Goal: Task Accomplishment & Management: Manage account settings

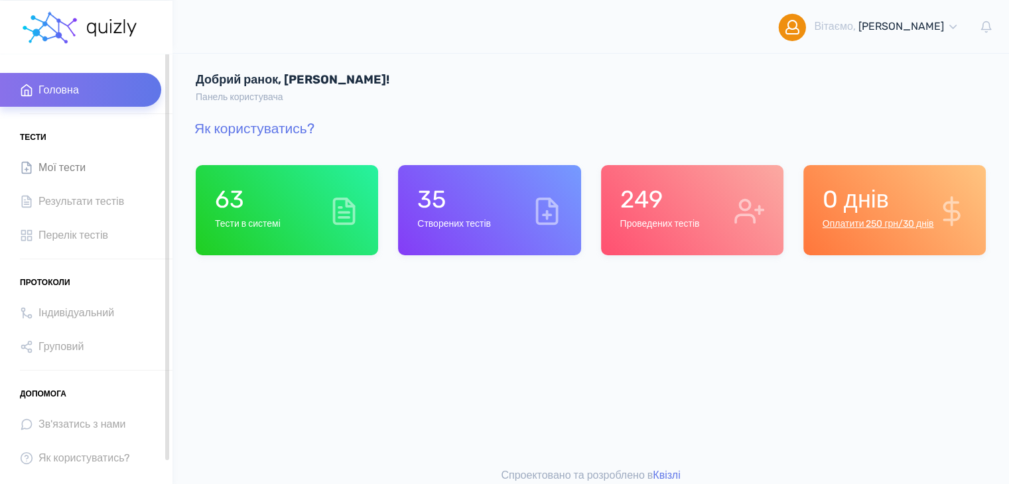
click at [89, 167] on link "Мої тести" at bounding box center [80, 168] width 161 height 34
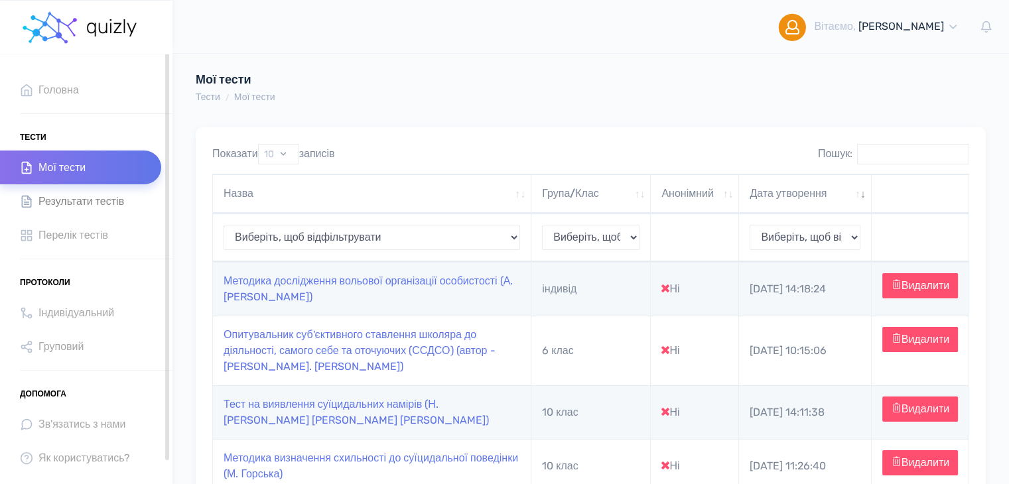
click at [92, 203] on span "Результати тестів" at bounding box center [81, 201] width 86 height 18
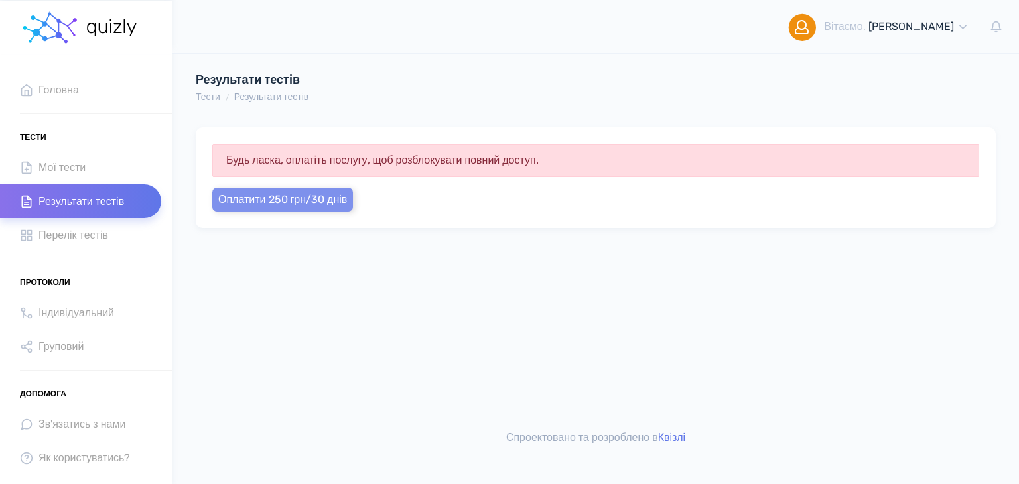
click at [300, 200] on span "Оплатити 250 грн/30 днів" at bounding box center [282, 199] width 129 height 13
click at [299, 205] on button "Оплатити 250 грн/30 днів" at bounding box center [282, 200] width 141 height 24
click at [29, 226] on link "Перелік тестів" at bounding box center [80, 235] width 161 height 34
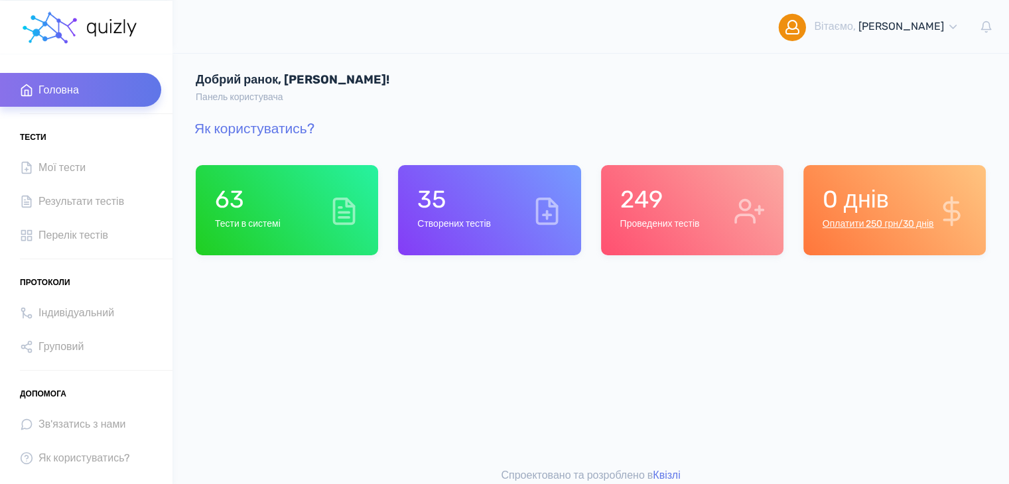
click at [281, 227] on h6 "Тести в системі" at bounding box center [248, 224] width 66 height 11
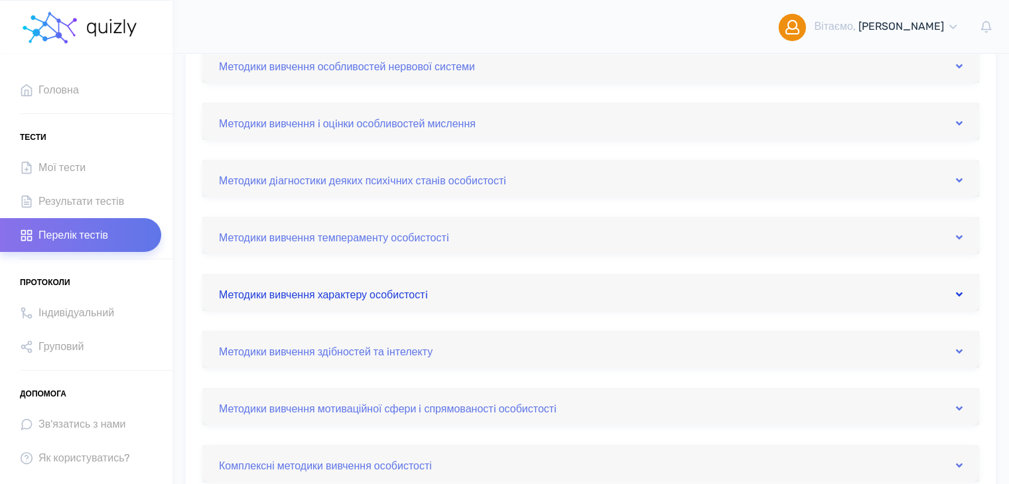
scroll to position [332, 0]
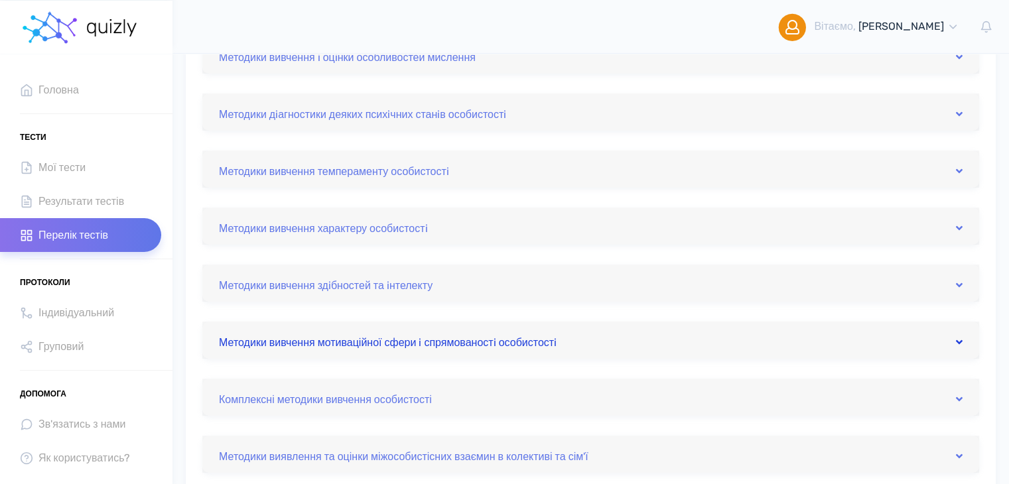
click at [524, 346] on link "Методики вивчення мотиваційної сфери i спрямованостi особистостi" at bounding box center [591, 340] width 744 height 21
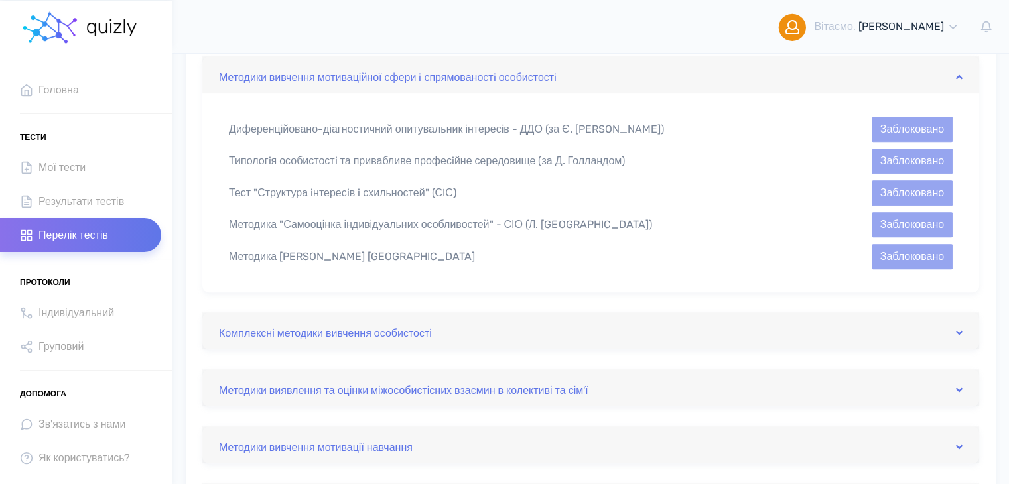
scroll to position [796, 0]
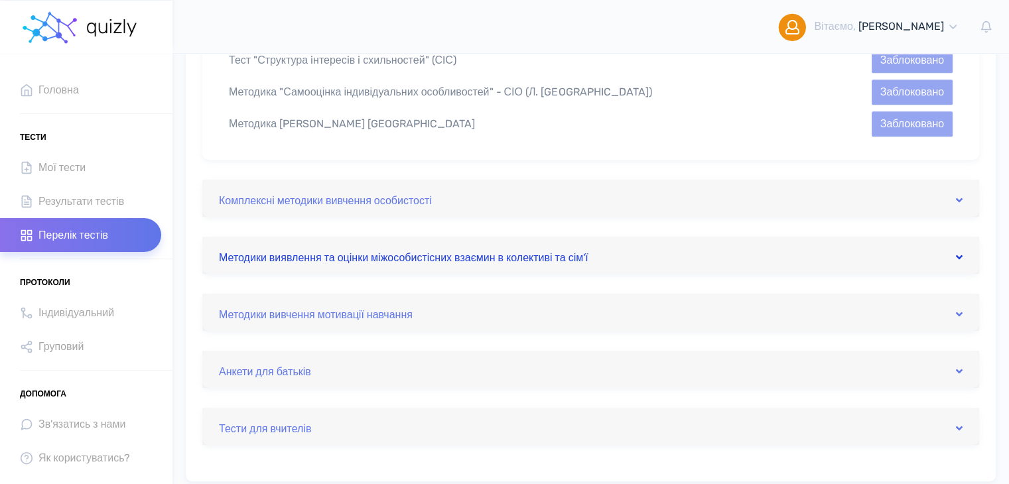
click at [514, 257] on link "Методики виявлення та оцінки міжособистісних взаємин в колективі та сім'ї" at bounding box center [591, 255] width 744 height 21
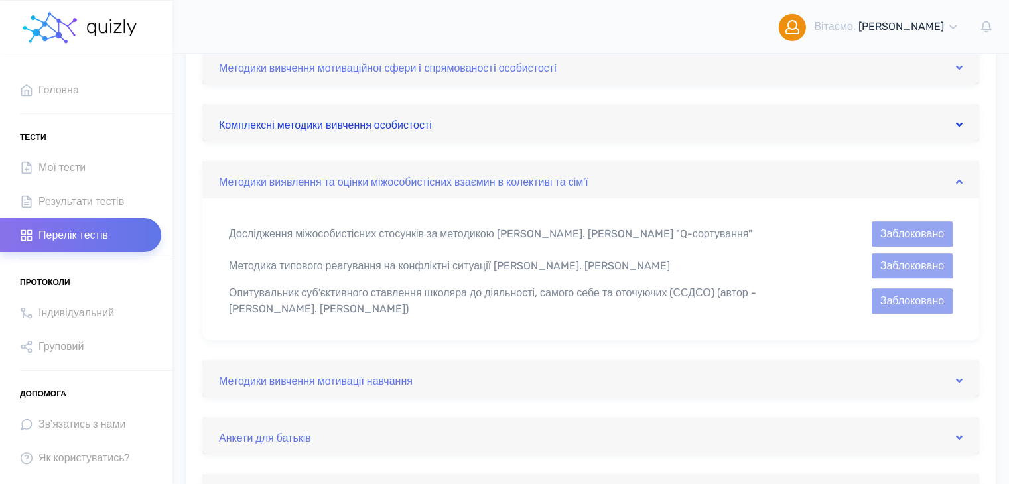
click at [541, 130] on link "Комплексні методики вивчення особистості" at bounding box center [591, 122] width 744 height 21
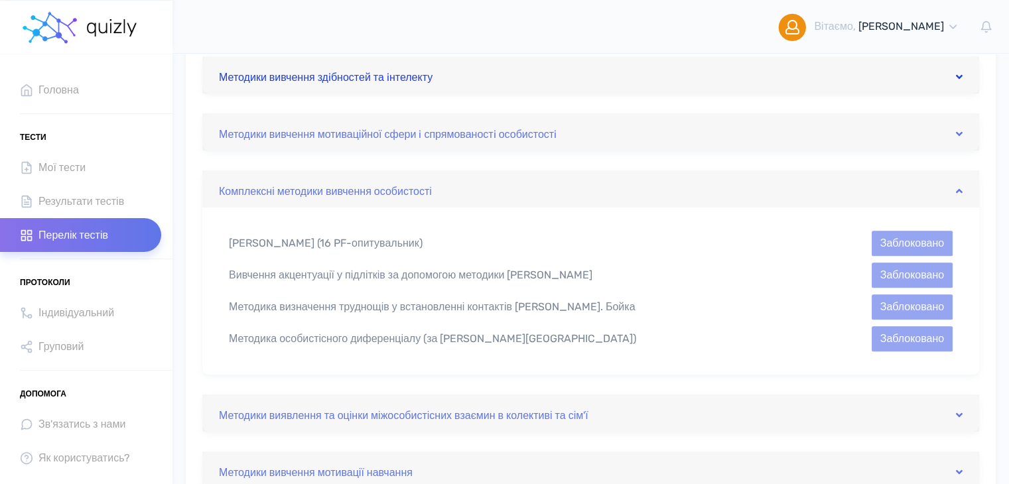
scroll to position [474, 0]
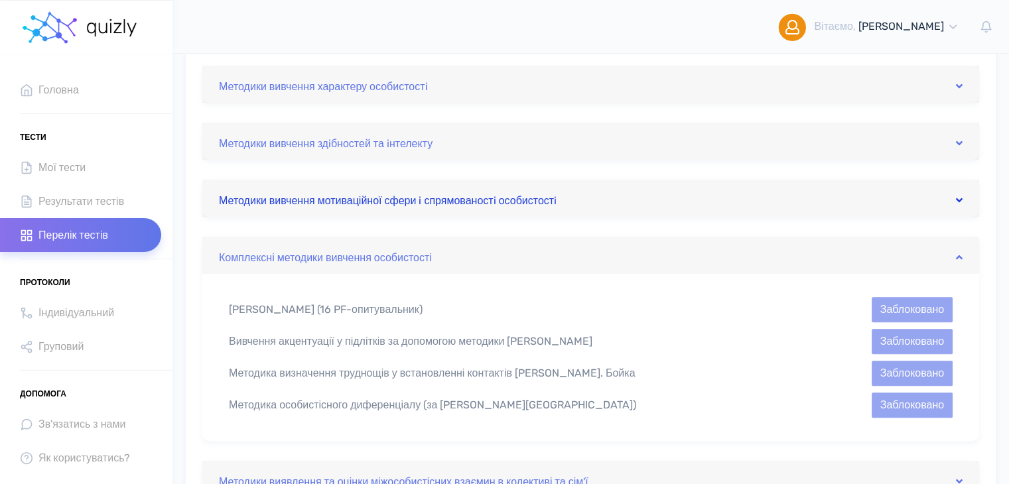
click at [557, 208] on link "Методики вивчення мотиваційної сфери i спрямованостi особистостi" at bounding box center [591, 198] width 744 height 21
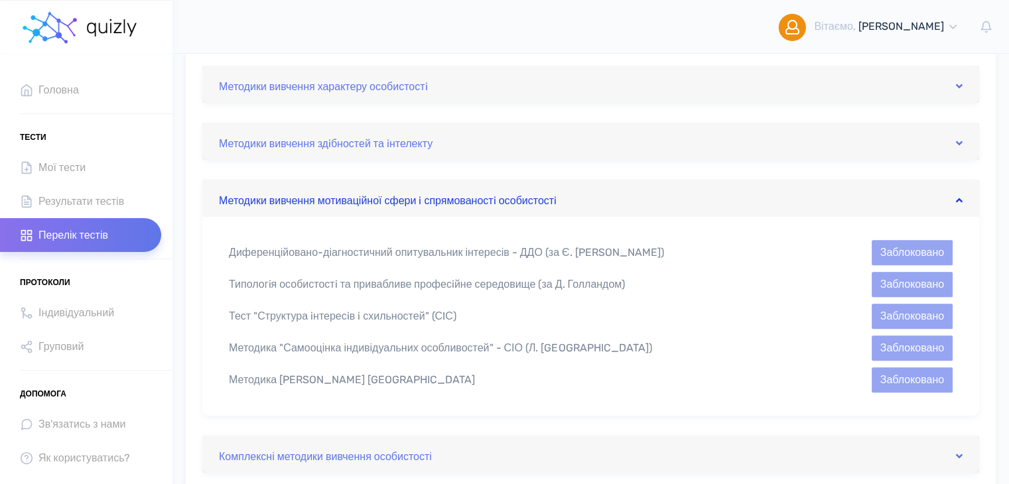
scroll to position [407, 0]
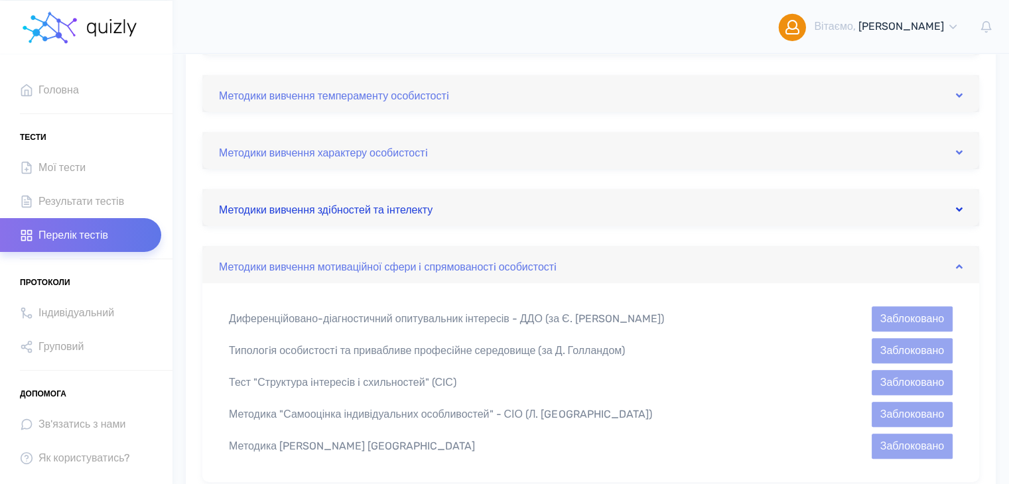
click at [529, 197] on link "Методики вивчення здiбностей та iнтелекту" at bounding box center [591, 207] width 744 height 21
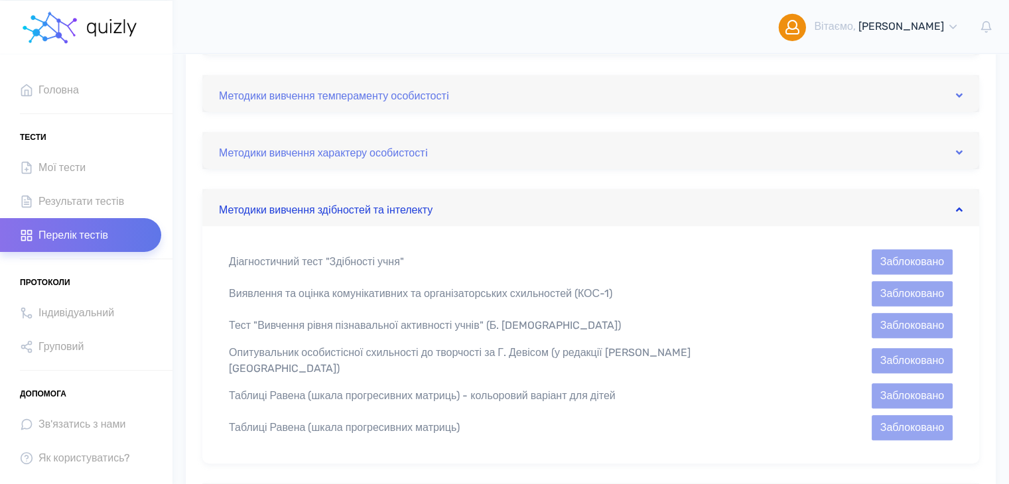
scroll to position [341, 0]
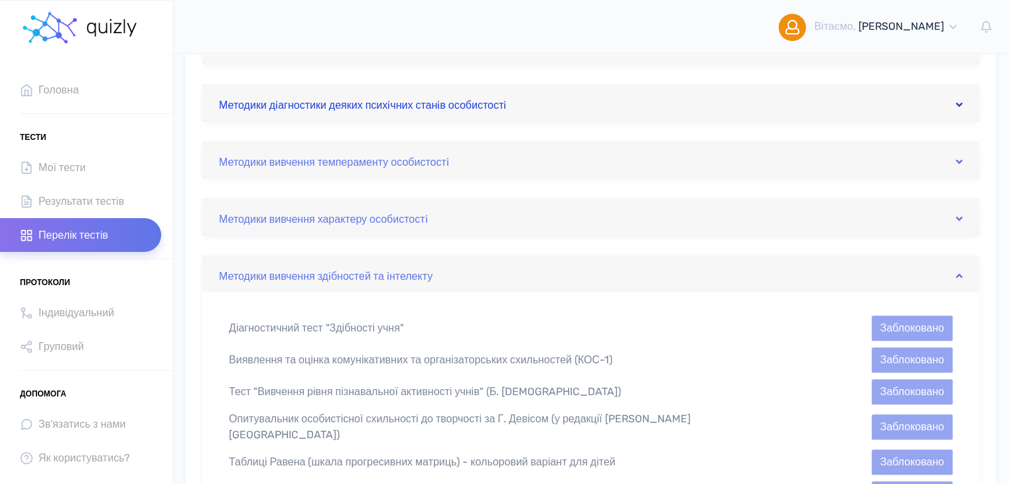
click at [549, 102] on link "Методики дiагностики деяких психiчних станiв особистостi" at bounding box center [591, 102] width 744 height 21
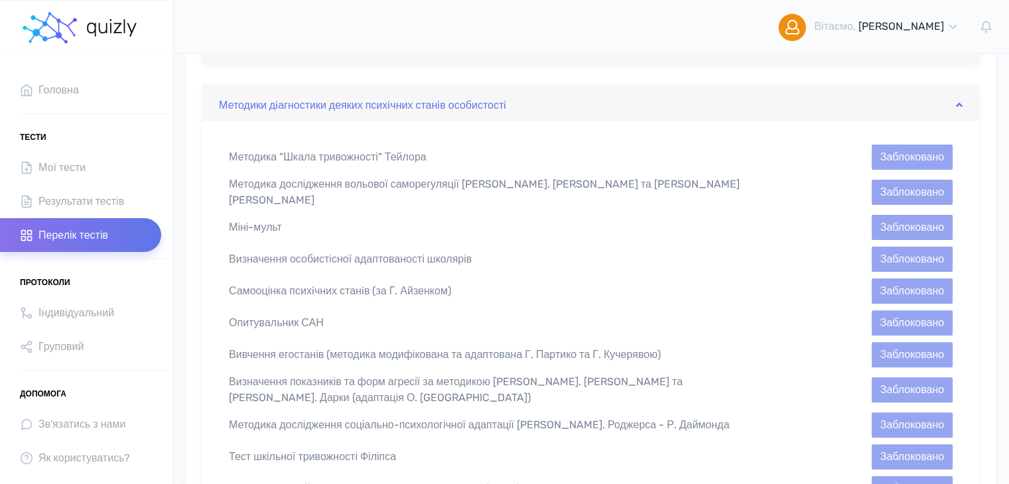
scroll to position [275, 0]
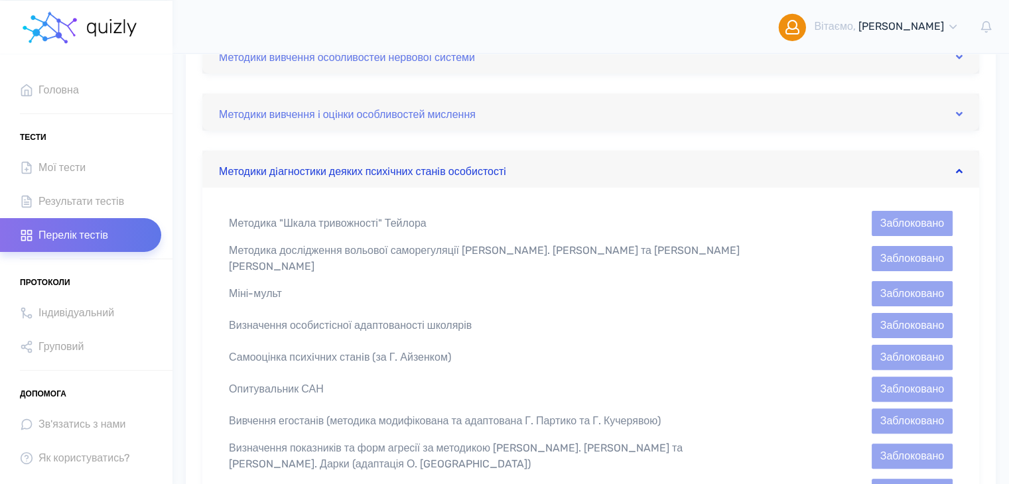
click at [609, 165] on link "Методики дiагностики деяких психiчних станiв особистостi" at bounding box center [591, 169] width 744 height 21
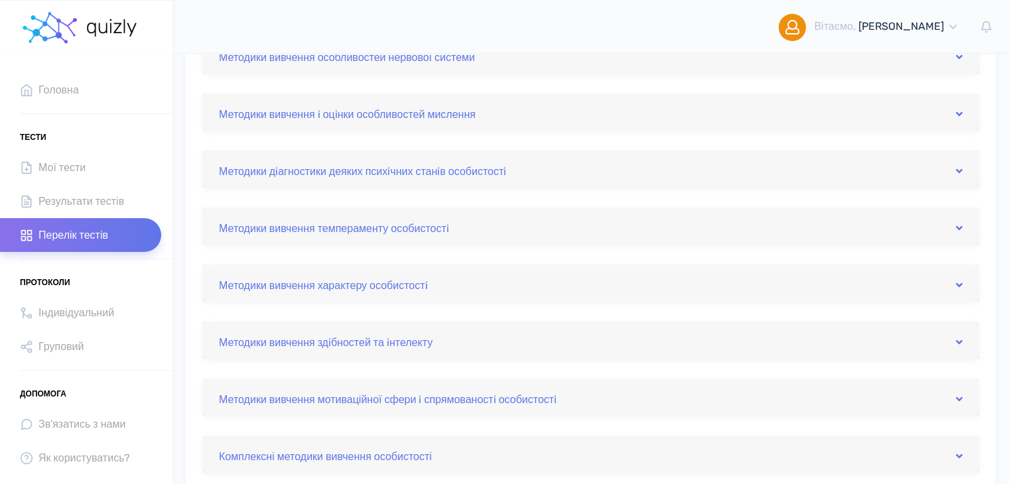
scroll to position [208, 0]
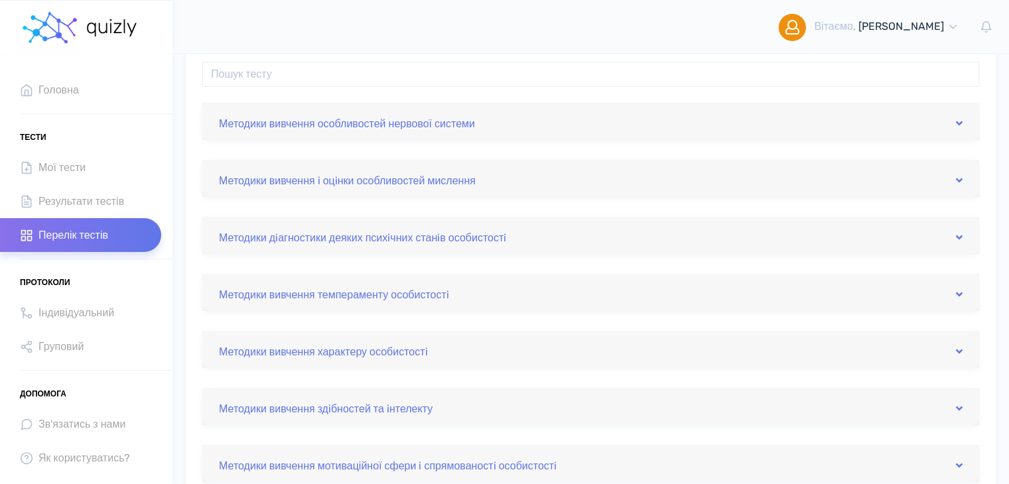
click at [618, 127] on link "Методики вивчення особливостей нервової системи" at bounding box center [591, 121] width 744 height 21
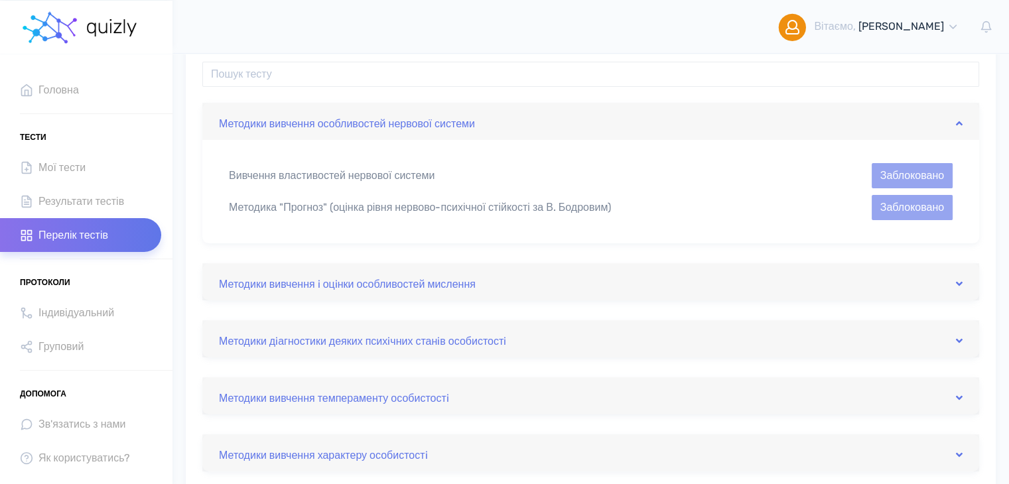
scroll to position [275, 0]
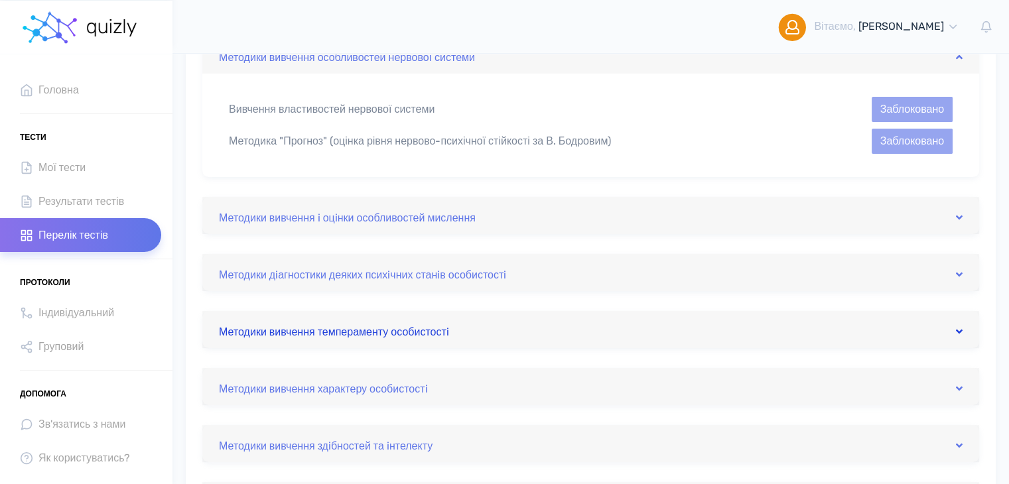
click at [571, 332] on link "Методики вивчення темпераменту особистостi" at bounding box center [591, 329] width 744 height 21
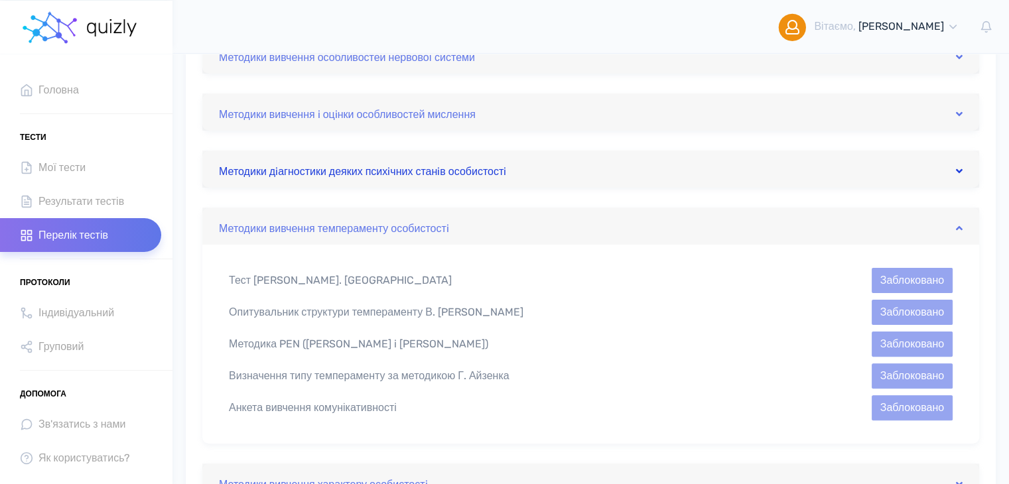
click at [549, 163] on link "Методики дiагностики деяких психiчних станiв особистостi" at bounding box center [591, 169] width 744 height 21
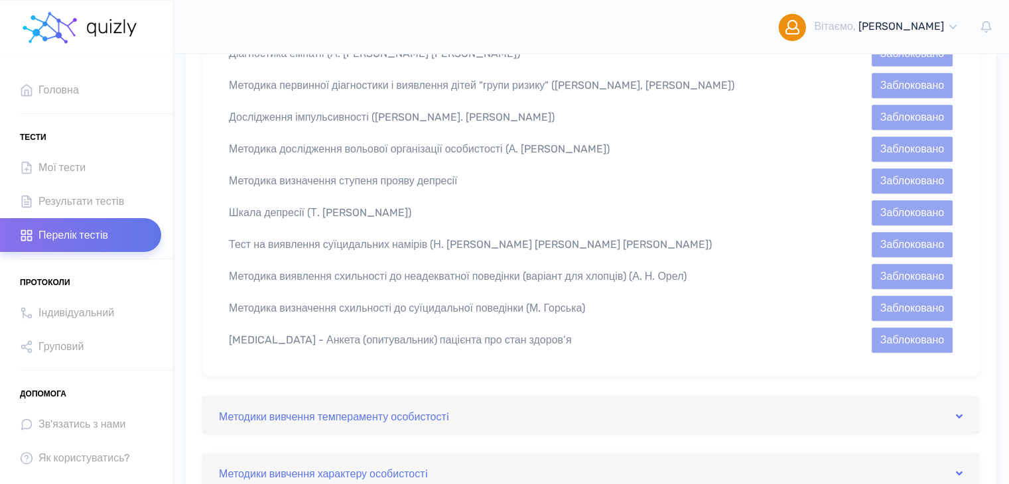
scroll to position [938, 0]
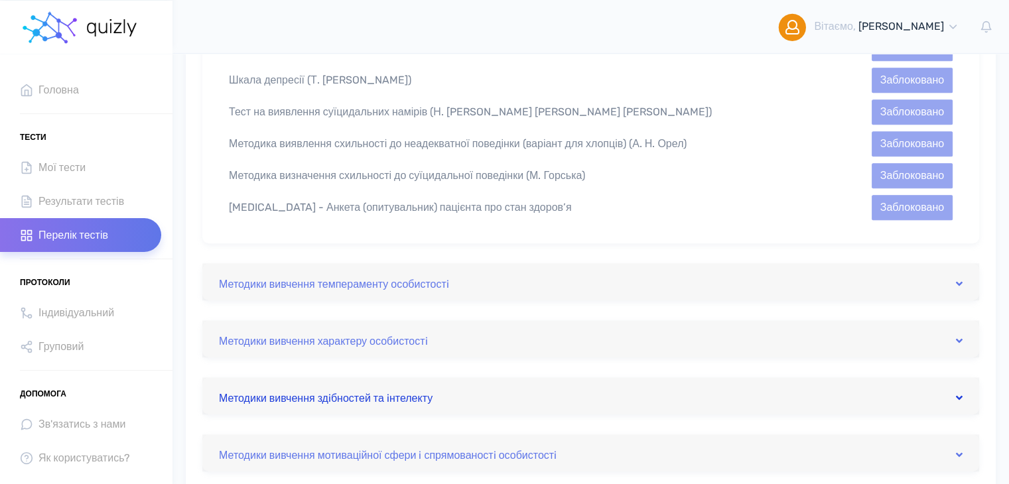
click at [496, 385] on link "Методики вивчення здiбностей та iнтелекту" at bounding box center [591, 395] width 744 height 21
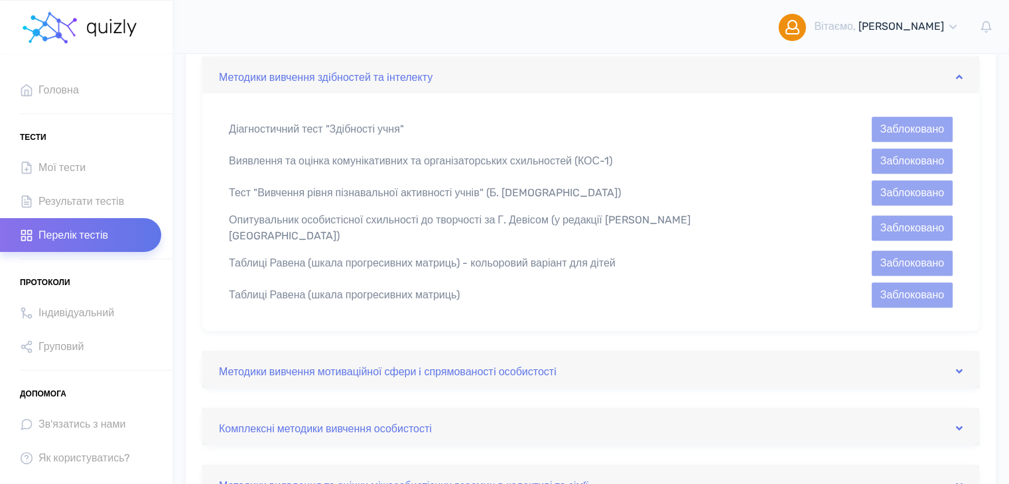
scroll to position [606, 0]
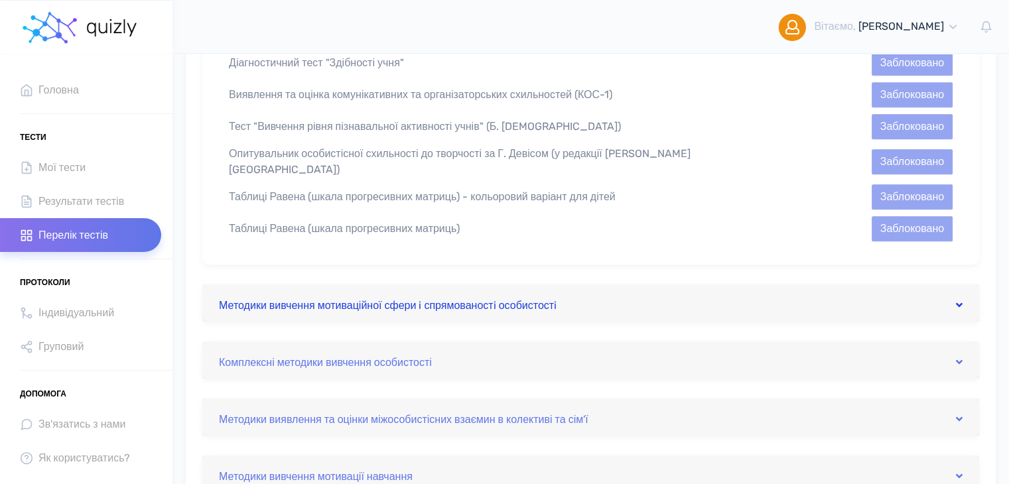
click at [622, 299] on link "Методики вивчення мотиваційної сфери i спрямованостi особистостi" at bounding box center [591, 303] width 744 height 21
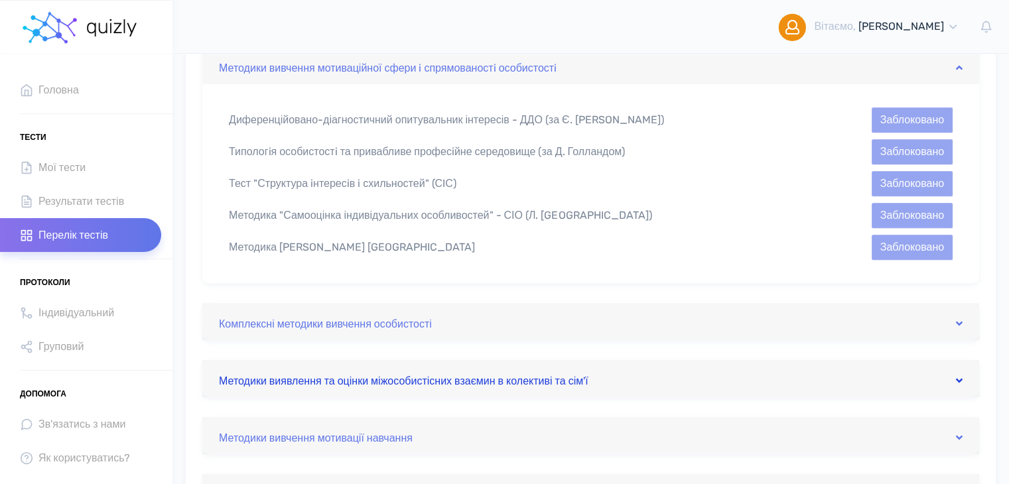
scroll to position [673, 0]
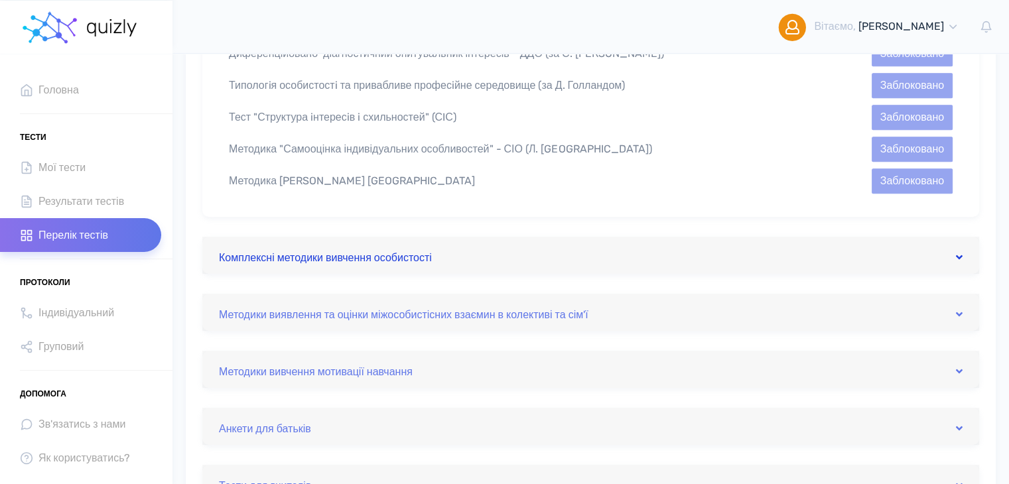
click at [587, 255] on link "Комплексні методики вивчення особистості" at bounding box center [591, 255] width 744 height 21
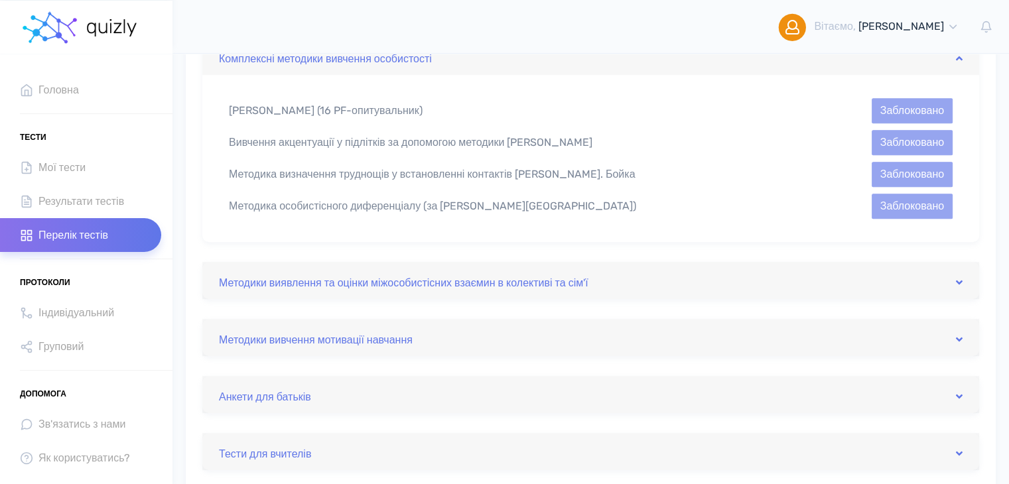
scroll to position [739, 0]
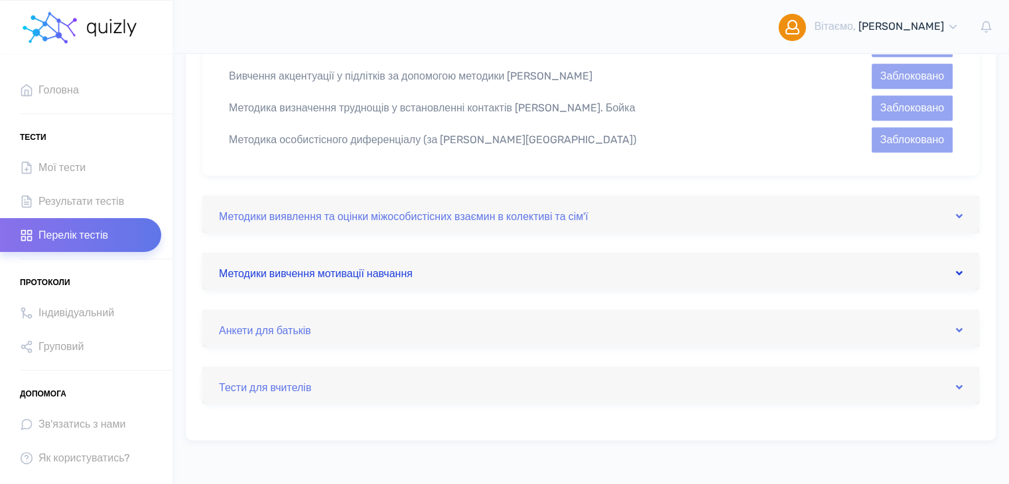
click at [430, 275] on link "Методики вивчення мотивації навчання" at bounding box center [591, 271] width 744 height 21
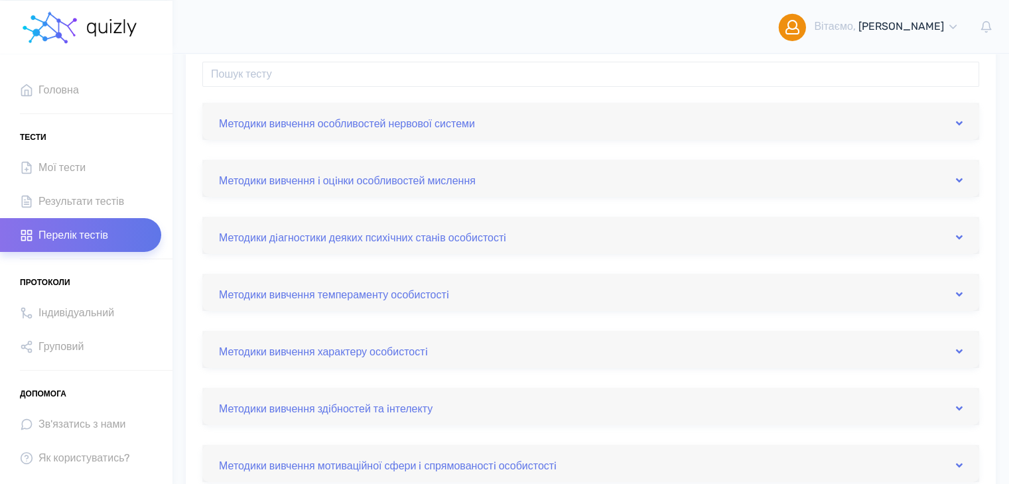
scroll to position [0, 0]
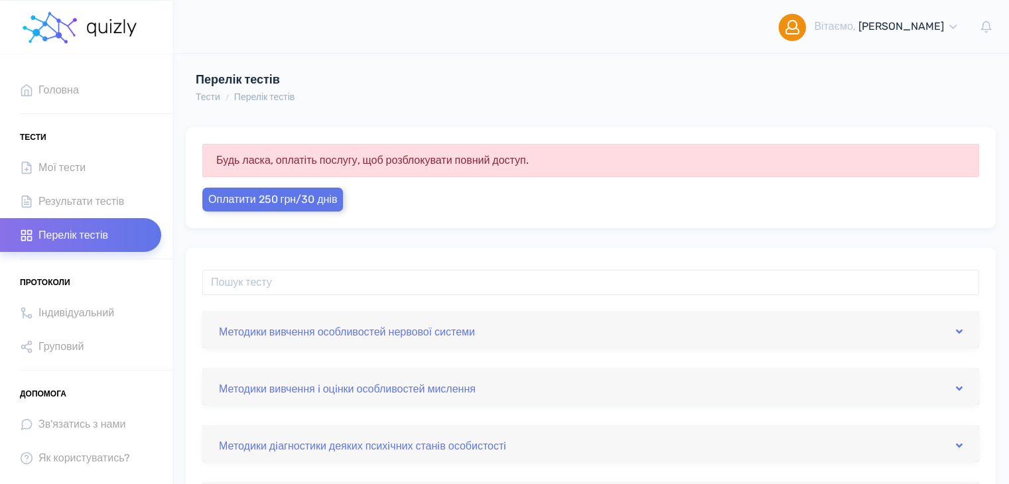
click at [398, 301] on div at bounding box center [590, 288] width 797 height 46
click at [403, 288] on input "text" at bounding box center [590, 282] width 777 height 25
type input "дембо рубінштейн"
click at [350, 277] on input "text" at bounding box center [590, 282] width 777 height 25
type input "д"
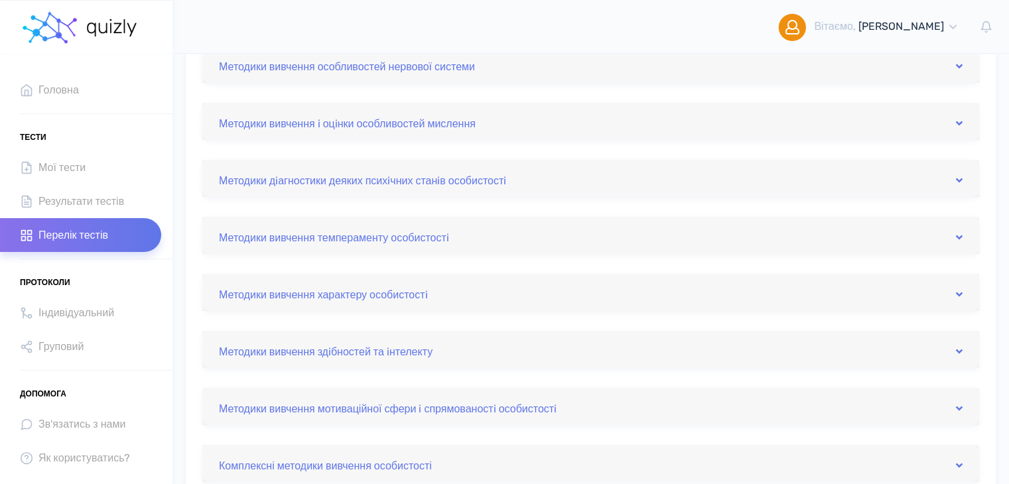
scroll to position [332, 0]
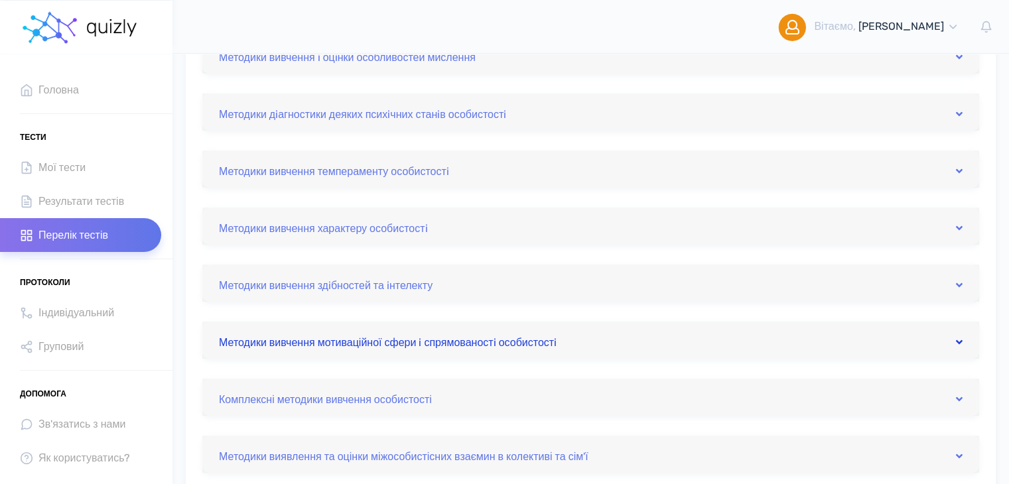
click at [381, 347] on link "Методики вивчення мотиваційної сфери i спрямованостi особистостi" at bounding box center [591, 340] width 744 height 21
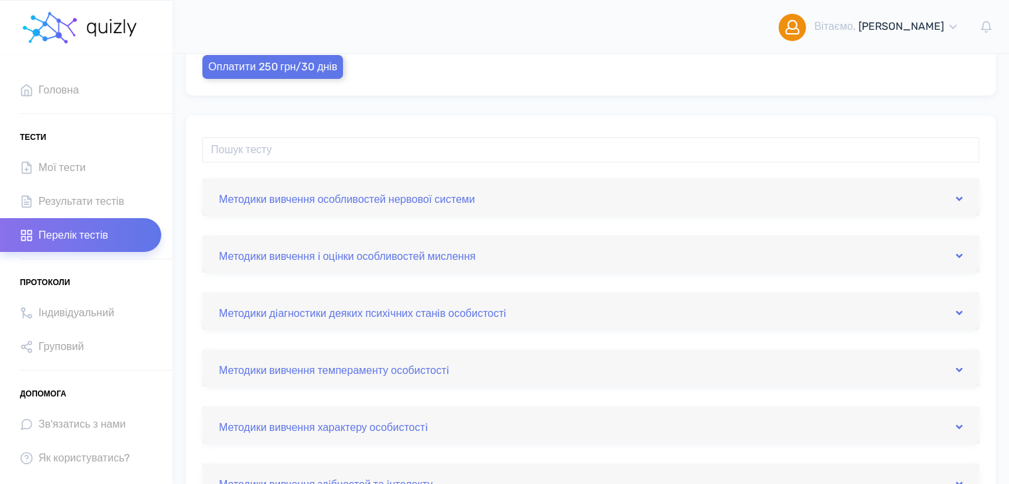
scroll to position [0, 0]
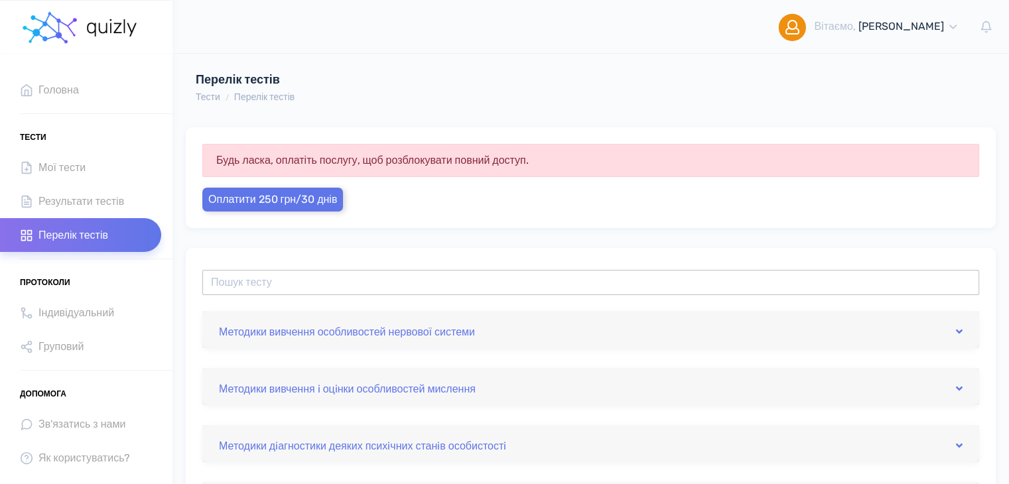
click at [308, 291] on input "text" at bounding box center [590, 282] width 777 height 25
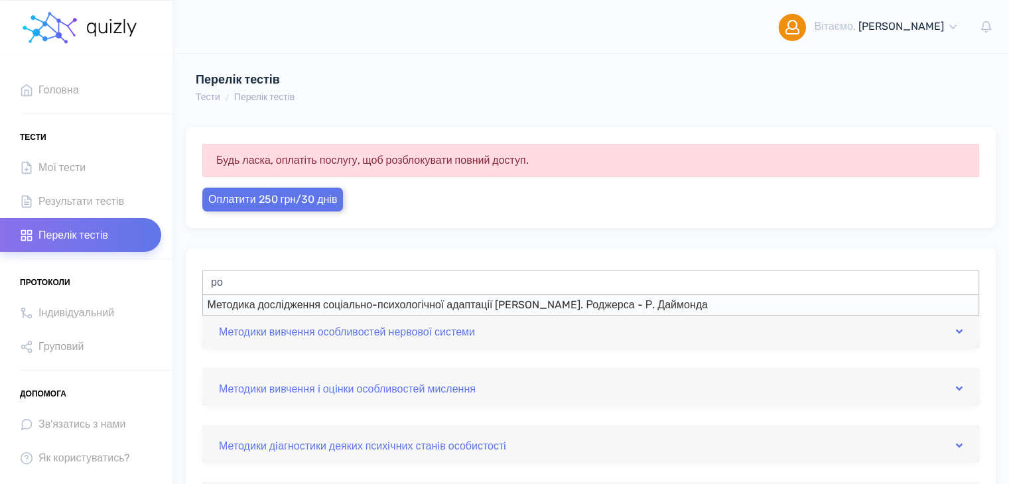
type input "р"
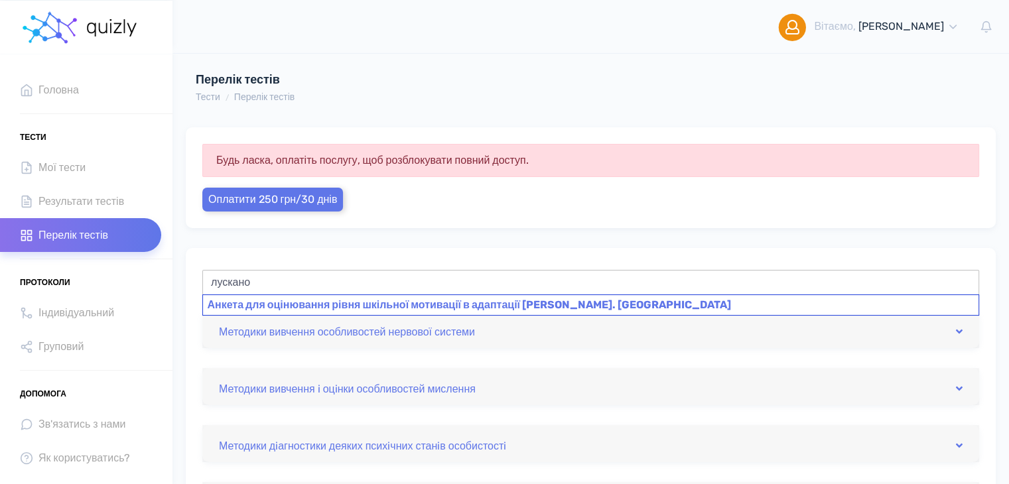
click at [345, 299] on div "Анкета для оцінювання рівня шкільної мотивації в адаптації Н. Лусканової" at bounding box center [590, 305] width 777 height 21
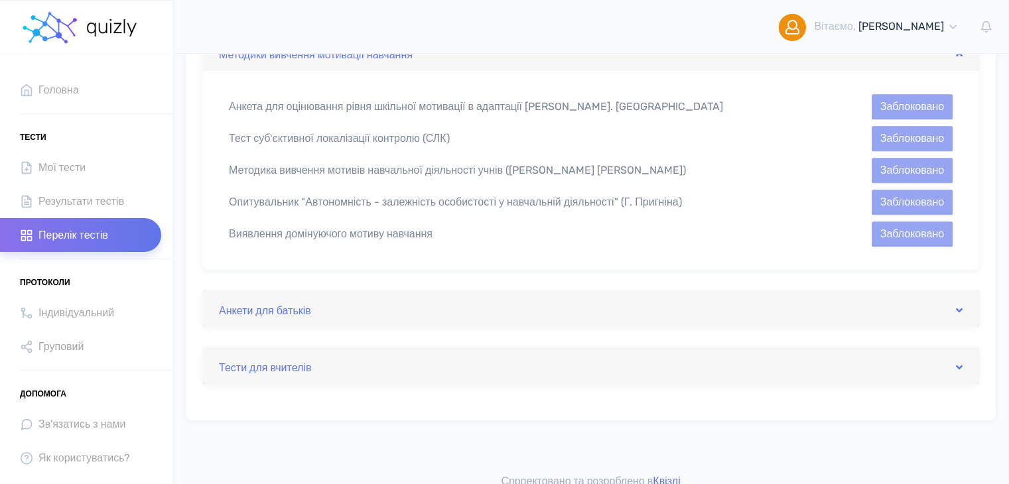
scroll to position [820, 0]
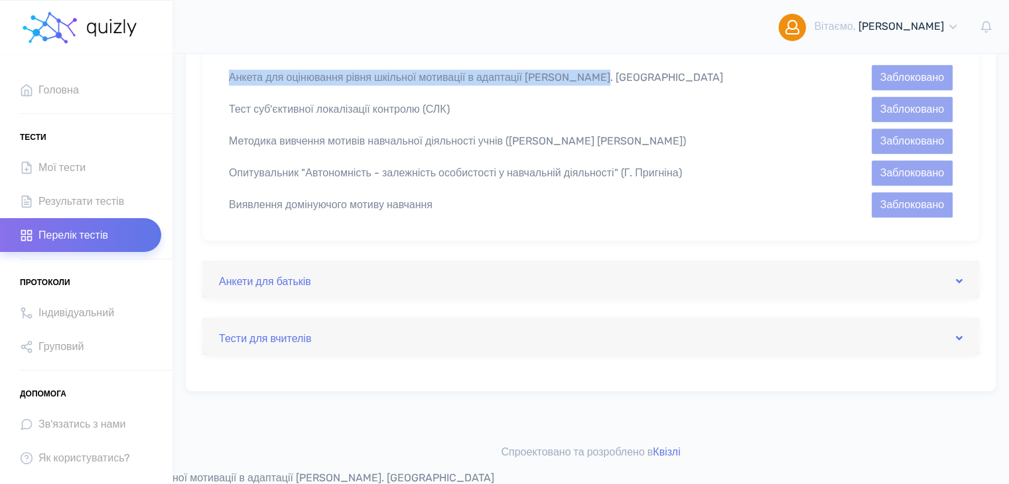
drag, startPoint x: 231, startPoint y: 78, endPoint x: 638, endPoint y: 66, distance: 406.9
click at [638, 66] on div "Анкета для оцінювання рівня шкільної мотивації в адаптації Н. Лусканової Заблок…" at bounding box center [591, 77] width 744 height 25
copy div "Анкета для оцінювання рівня шкільної мотивації в адаптації Н. Лусканової"
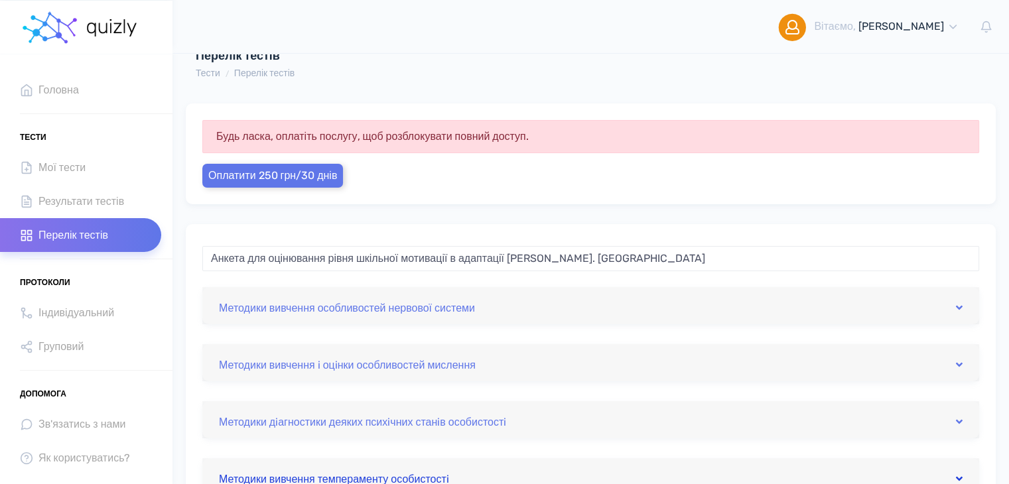
scroll to position [0, 0]
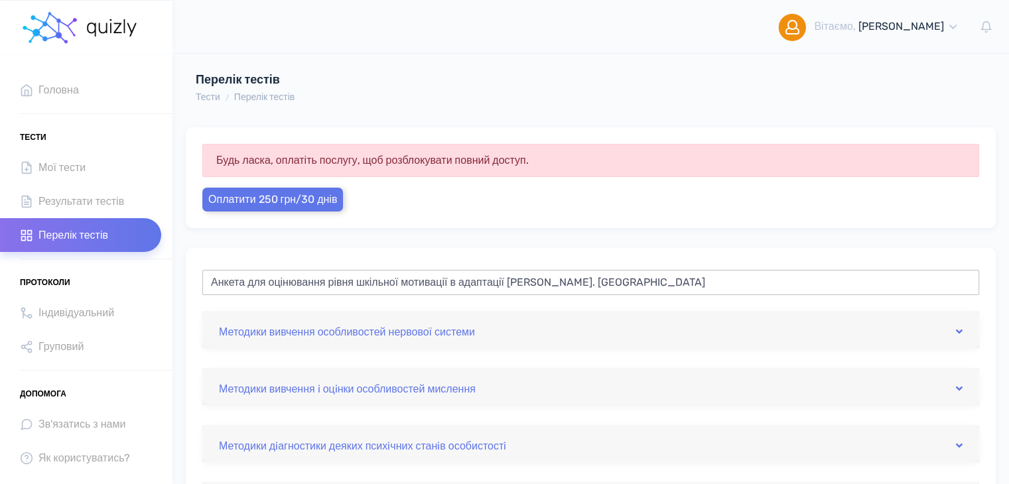
click at [371, 271] on input "Анкета для оцінювання рівня шкільної мотивації в адаптації Н. Лусканової" at bounding box center [590, 282] width 777 height 25
drag, startPoint x: 719, startPoint y: 278, endPoint x: 138, endPoint y: 283, distance: 581.3
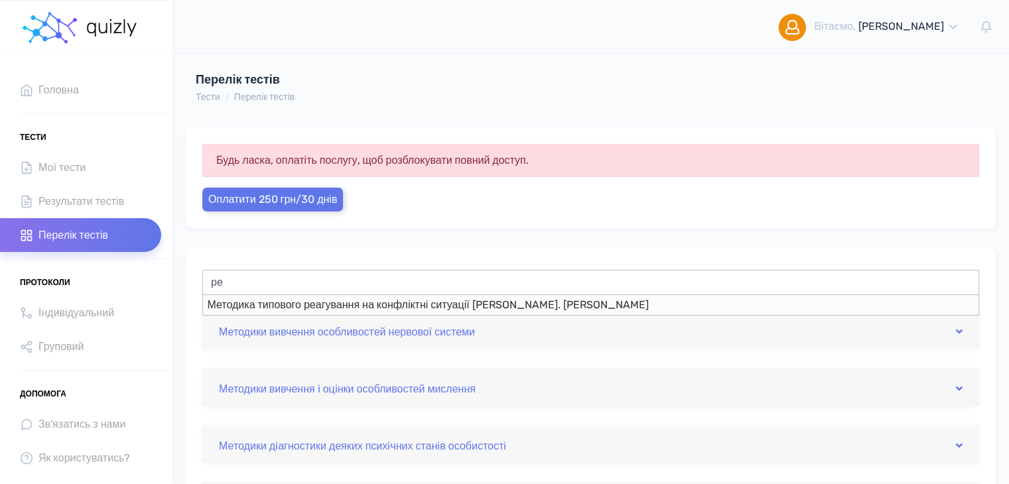
type input "р"
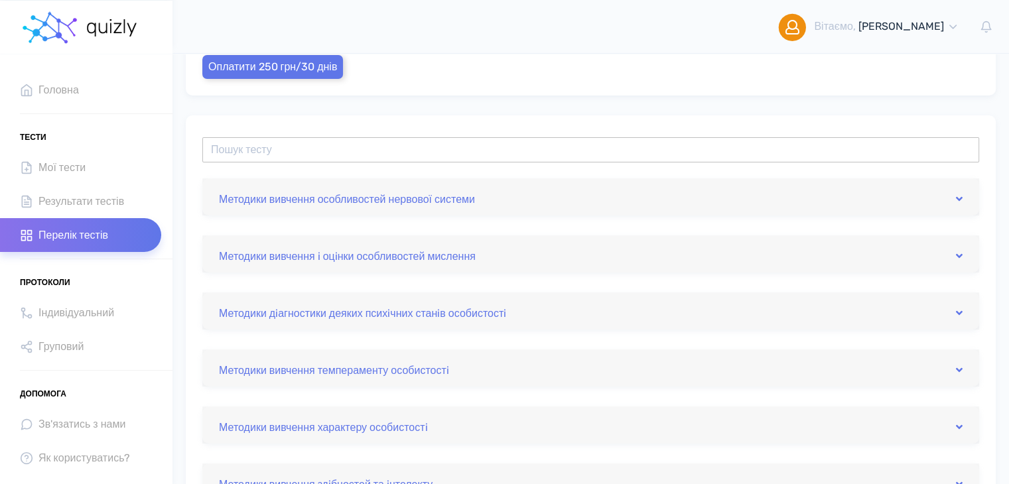
scroll to position [66, 0]
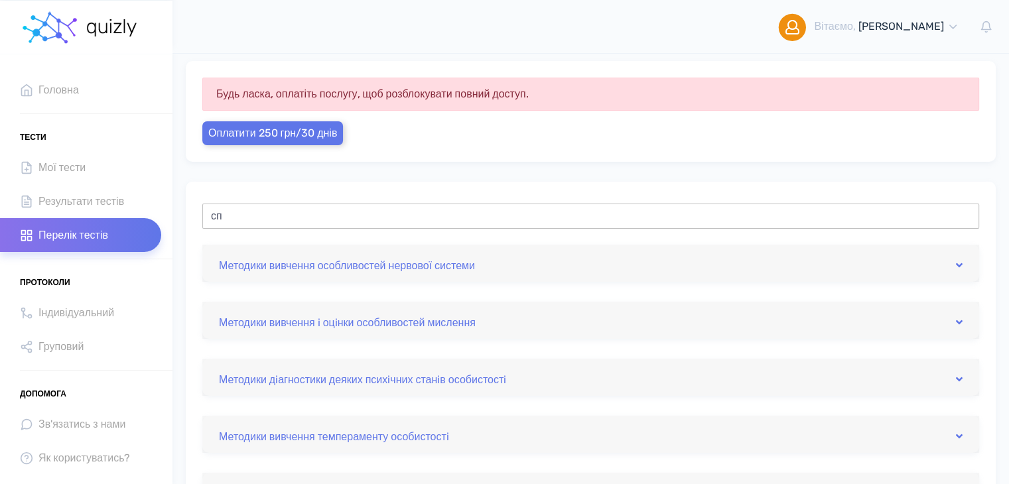
type input "с"
type input "р"
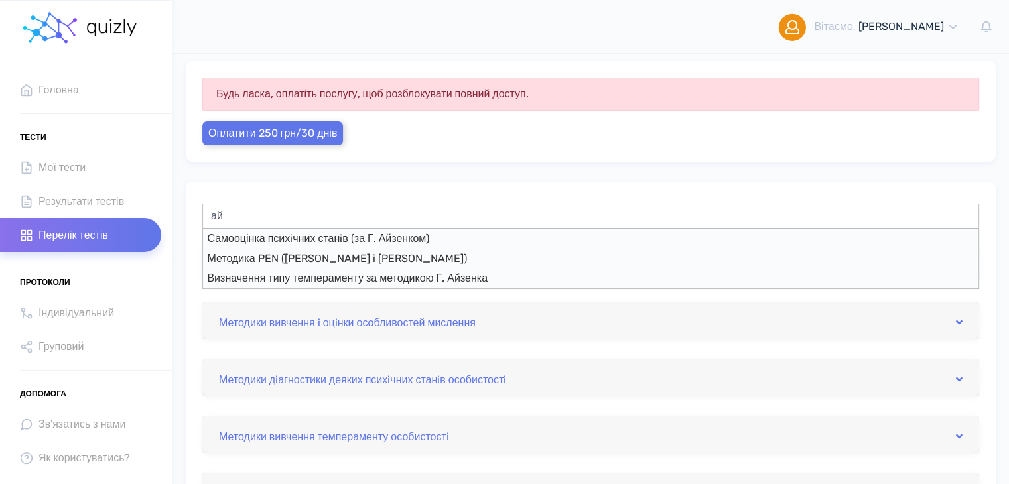
type input "а"
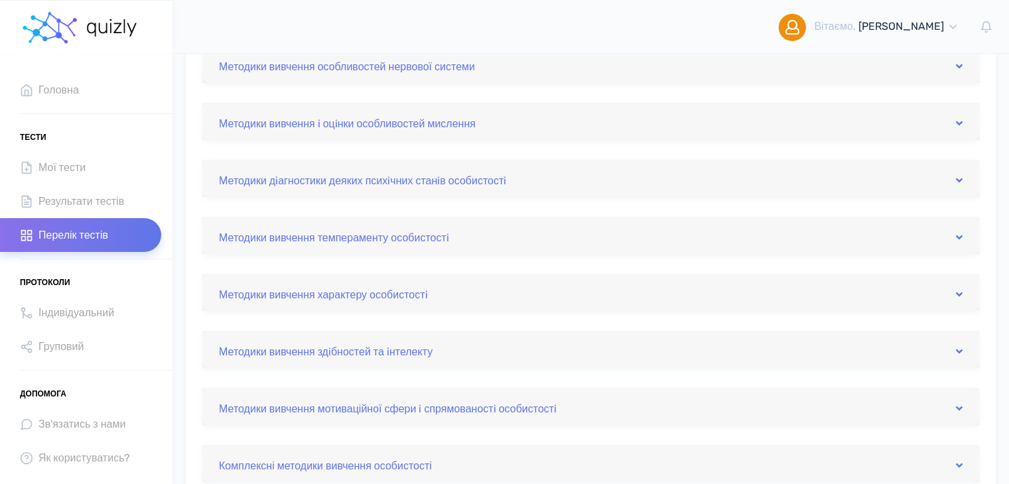
scroll to position [0, 0]
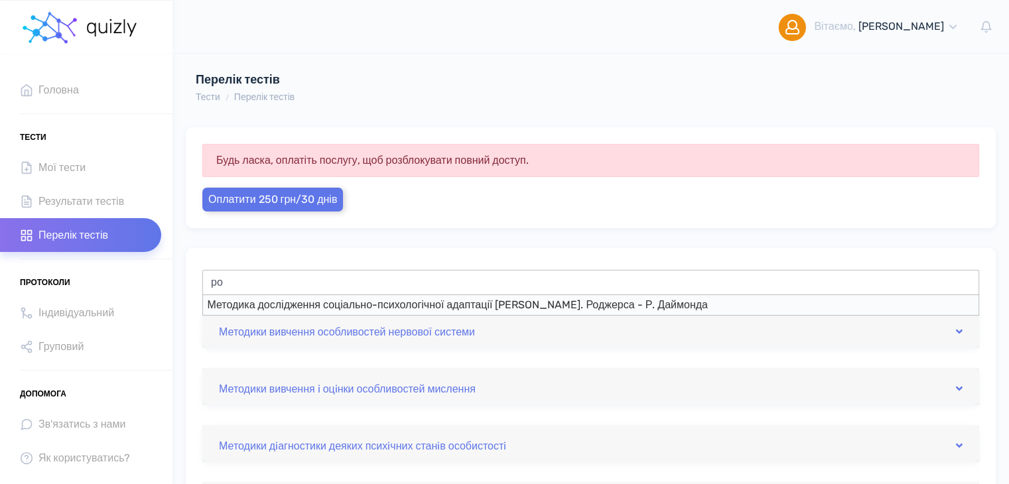
type input "р"
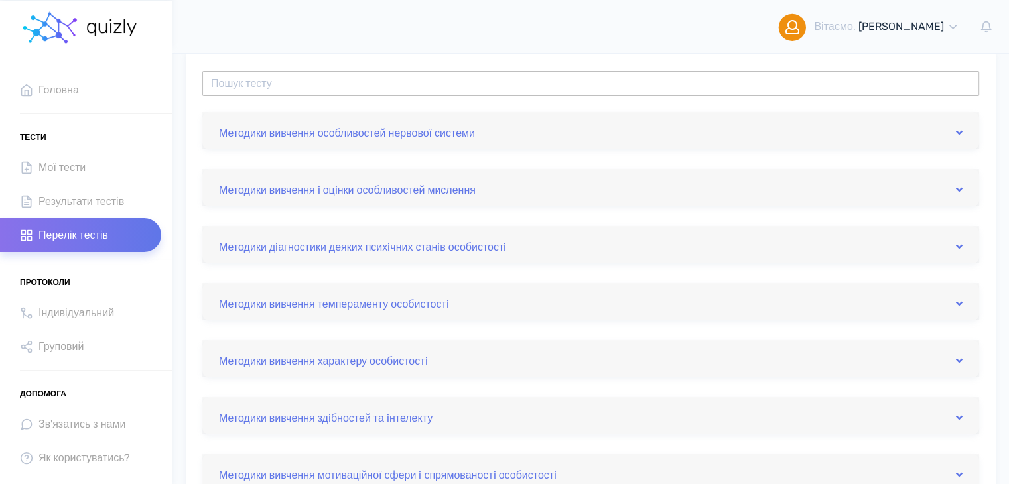
scroll to position [265, 0]
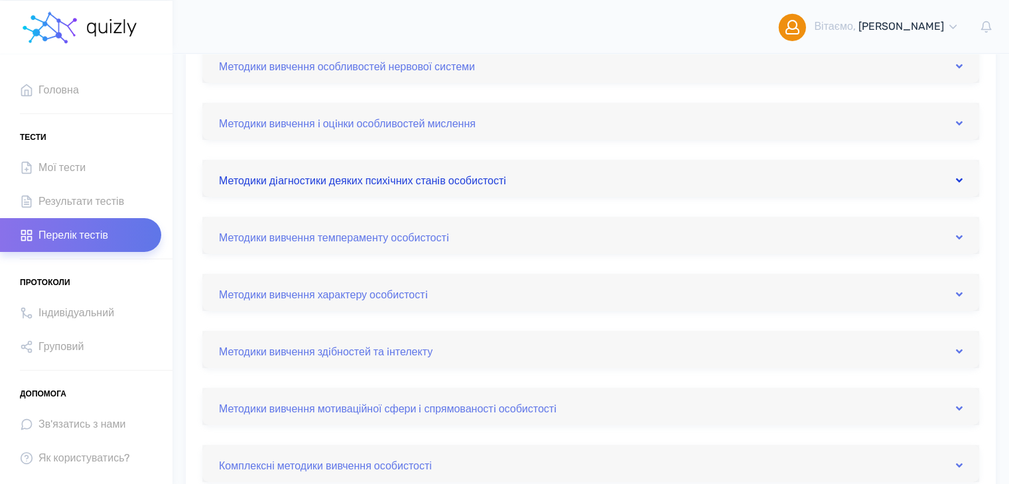
click at [395, 184] on link "Методики дiагностики деяких психiчних станiв особистостi" at bounding box center [591, 178] width 744 height 21
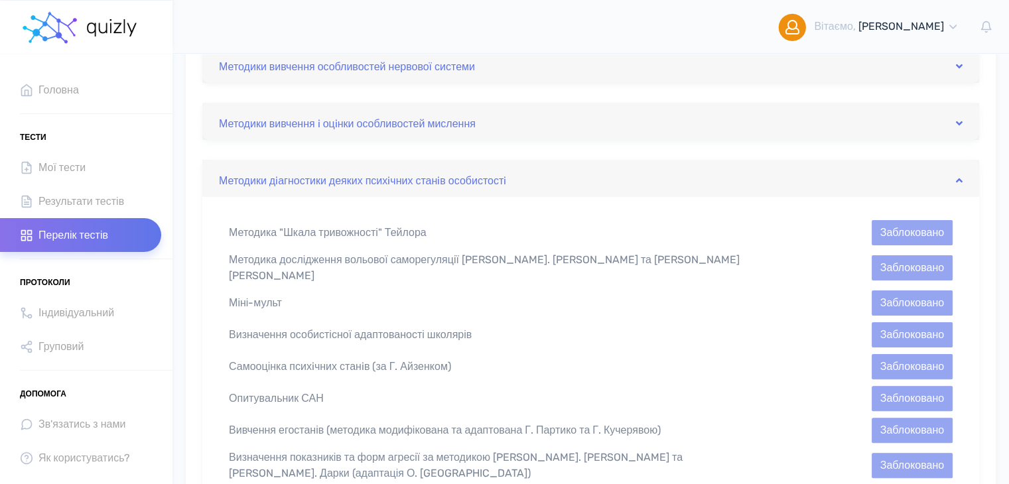
scroll to position [0, 0]
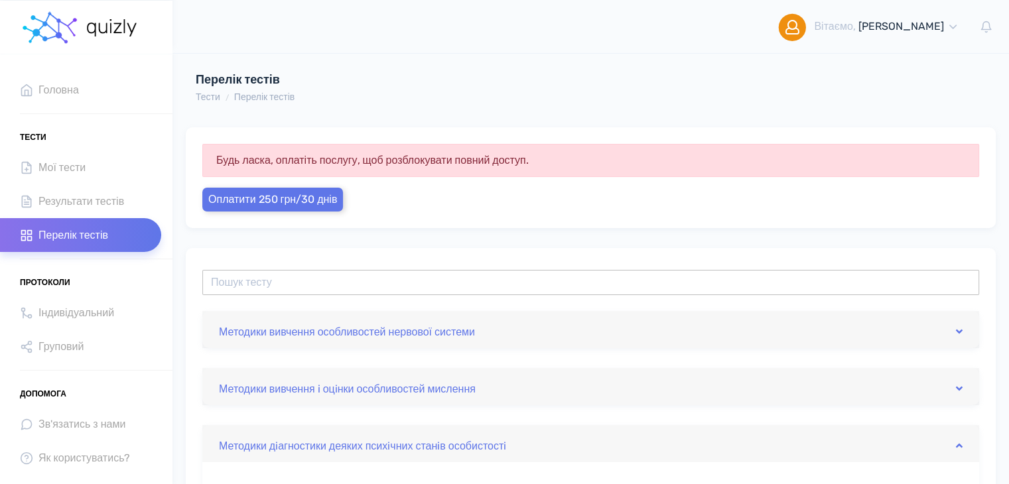
click at [338, 287] on input "text" at bounding box center [590, 282] width 777 height 25
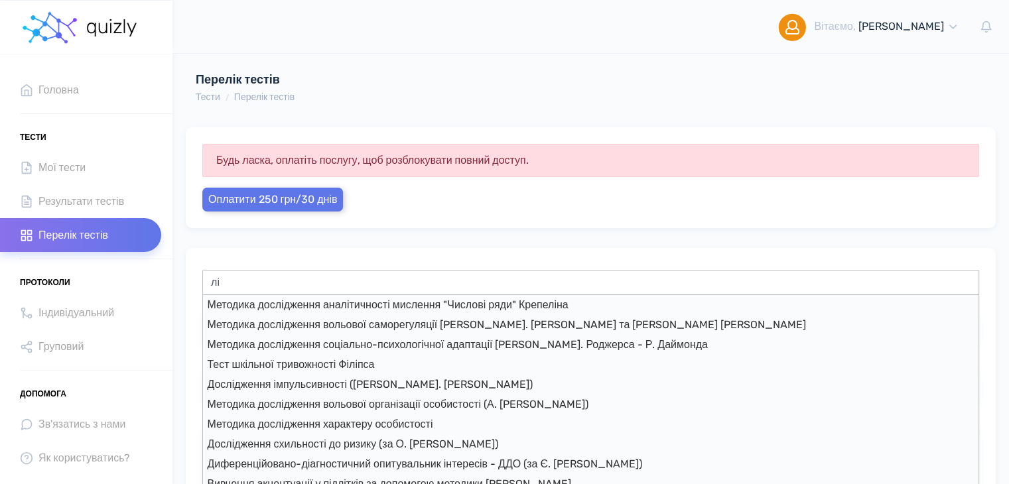
type input "л"
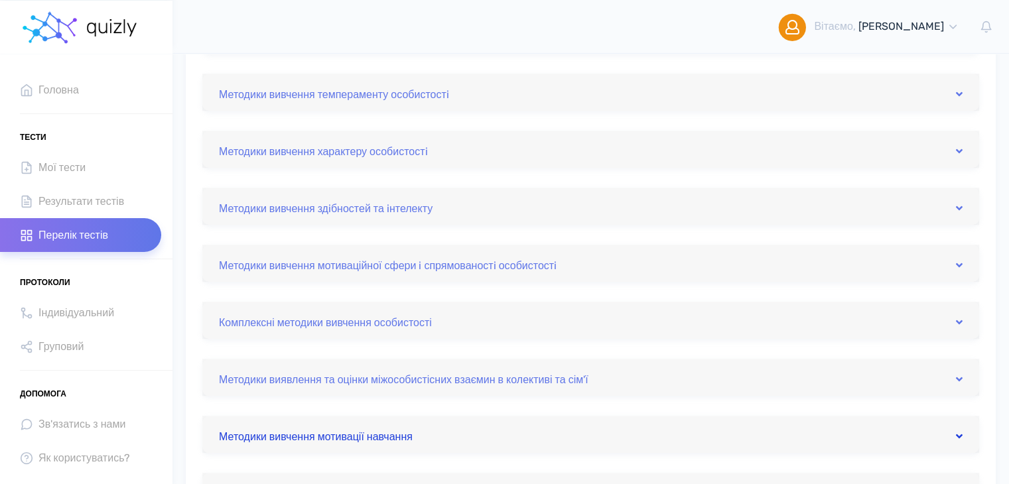
scroll to position [1261, 0]
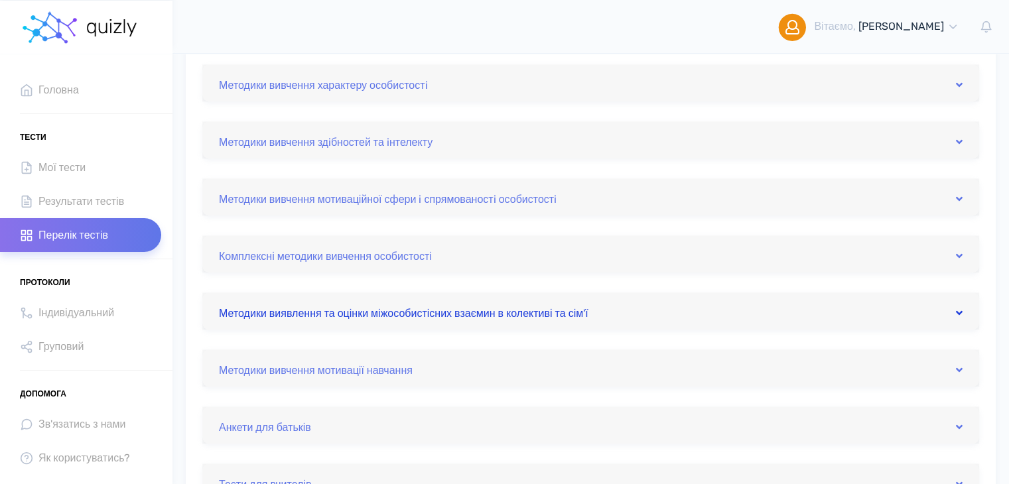
click at [459, 301] on link "Методики виявлення та оцінки міжособистісних взаємин в колективі та сім'ї" at bounding box center [591, 311] width 744 height 21
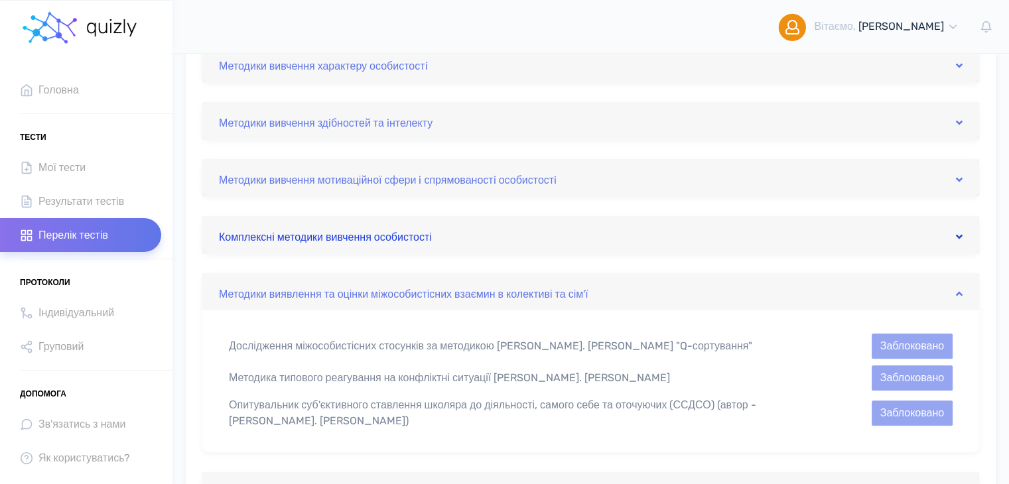
click at [454, 234] on link "Комплексні методики вивчення особистості" at bounding box center [591, 234] width 744 height 21
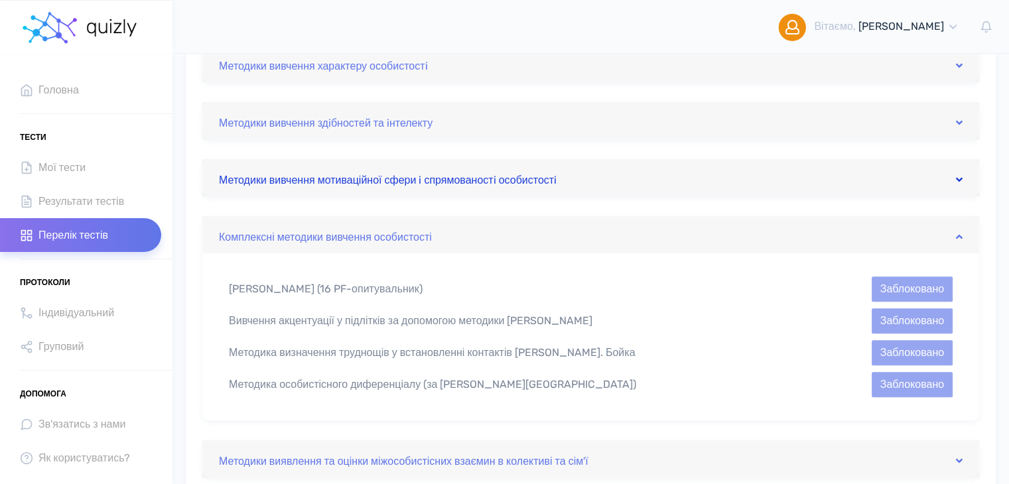
click at [485, 181] on link "Методики вивчення мотиваційної сфери i спрямованостi особистостi" at bounding box center [591, 177] width 744 height 21
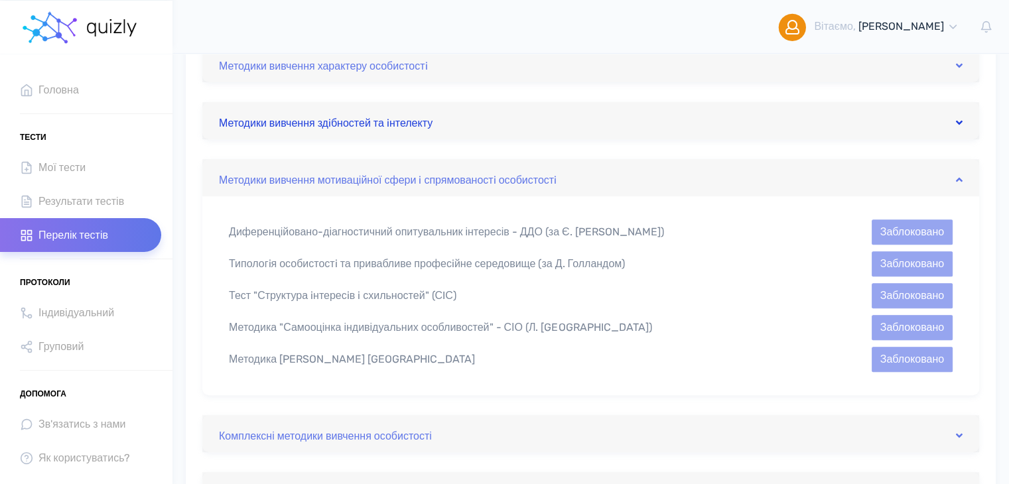
scroll to position [428, 0]
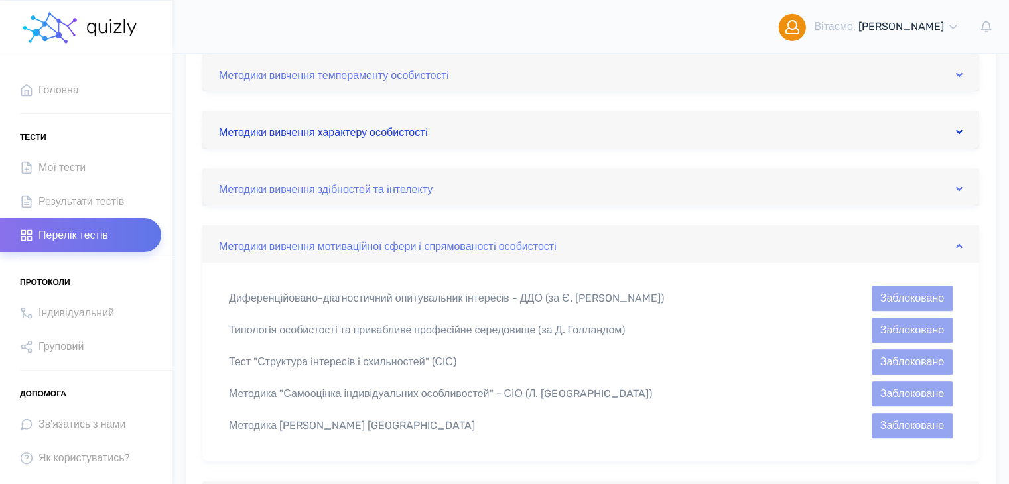
click at [470, 122] on link "Методики вивчення характеру особистостi" at bounding box center [591, 129] width 744 height 21
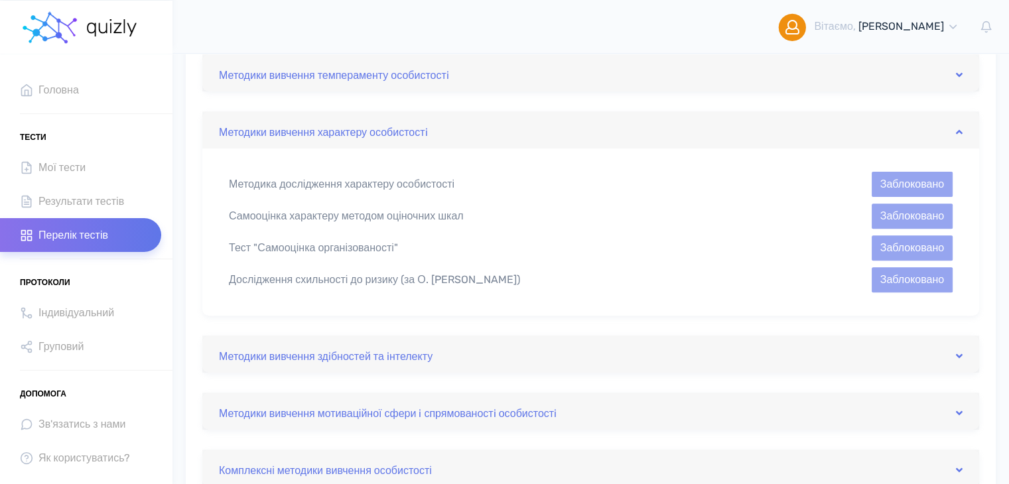
scroll to position [362, 0]
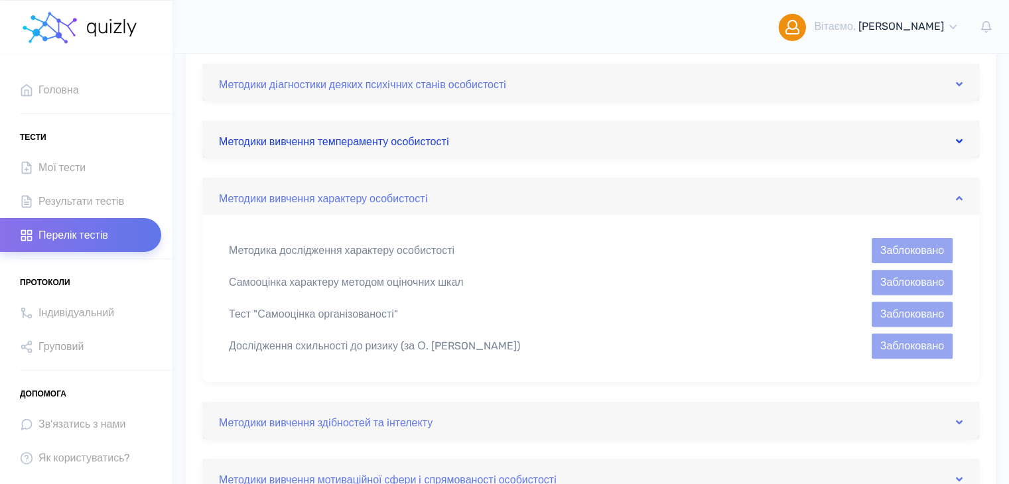
click at [471, 135] on link "Методики вивчення темпераменту особистостi" at bounding box center [591, 139] width 744 height 21
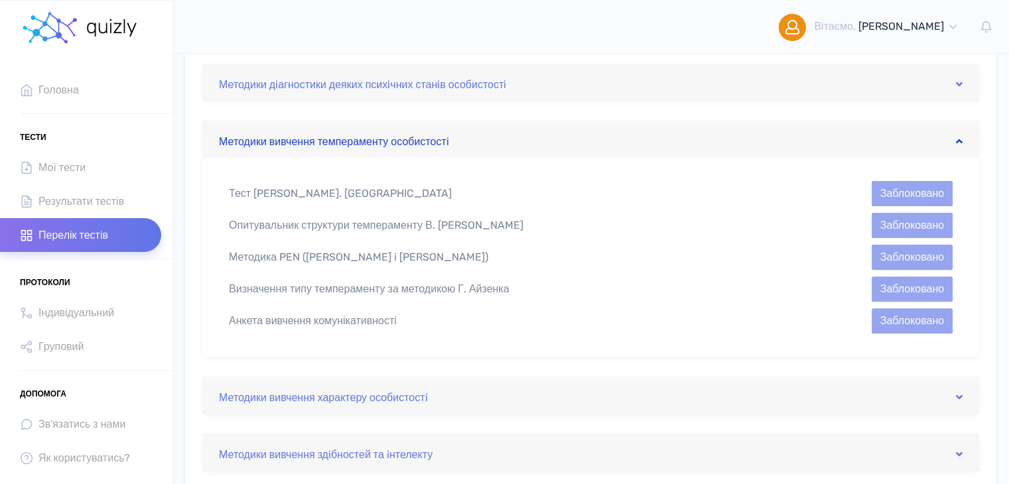
scroll to position [295, 0]
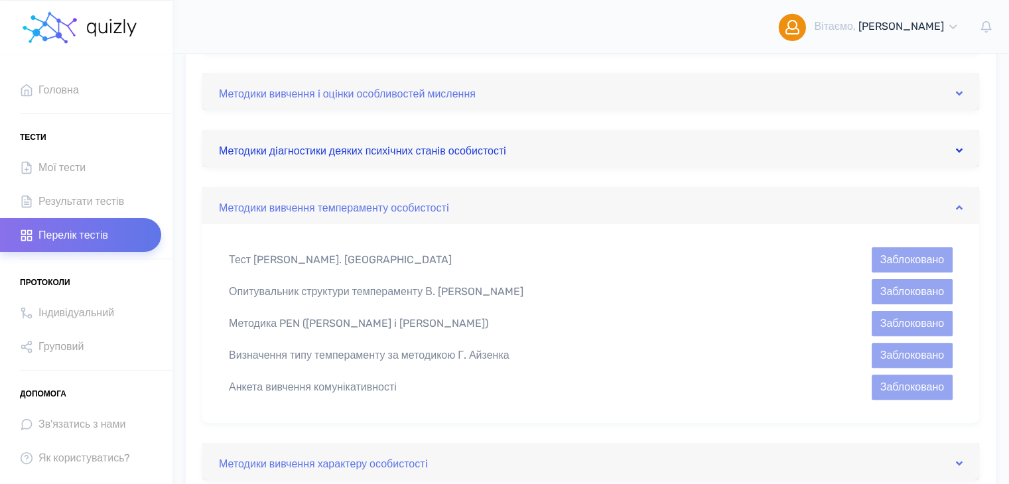
click at [470, 149] on link "Методики дiагностики деяких психiчних станiв особистостi" at bounding box center [591, 148] width 744 height 21
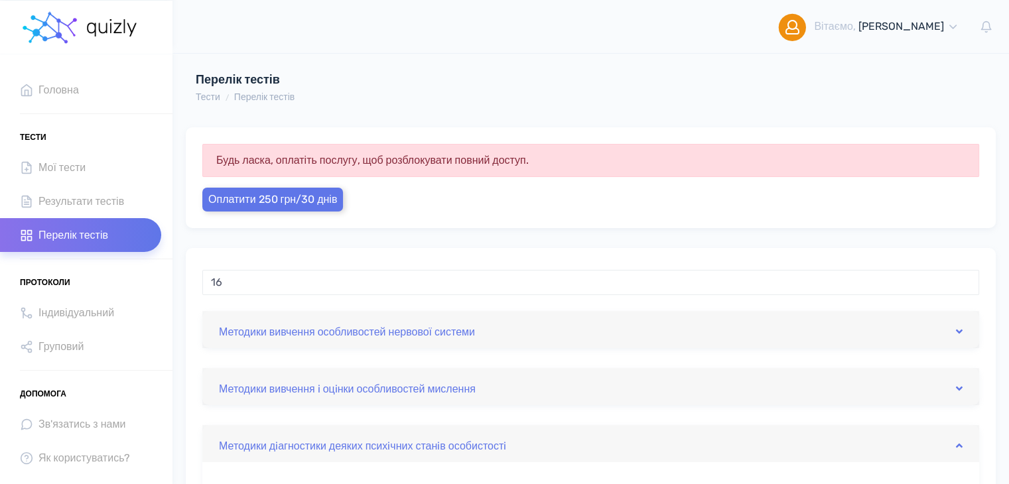
scroll to position [66, 0]
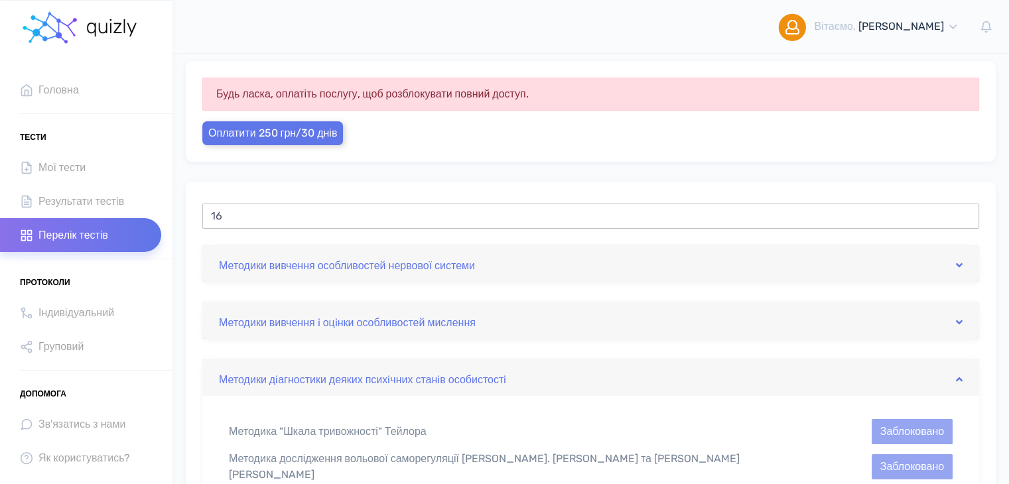
drag, startPoint x: 255, startPoint y: 218, endPoint x: 200, endPoint y: 210, distance: 55.6
click at [200, 210] on div "16" at bounding box center [590, 221] width 797 height 46
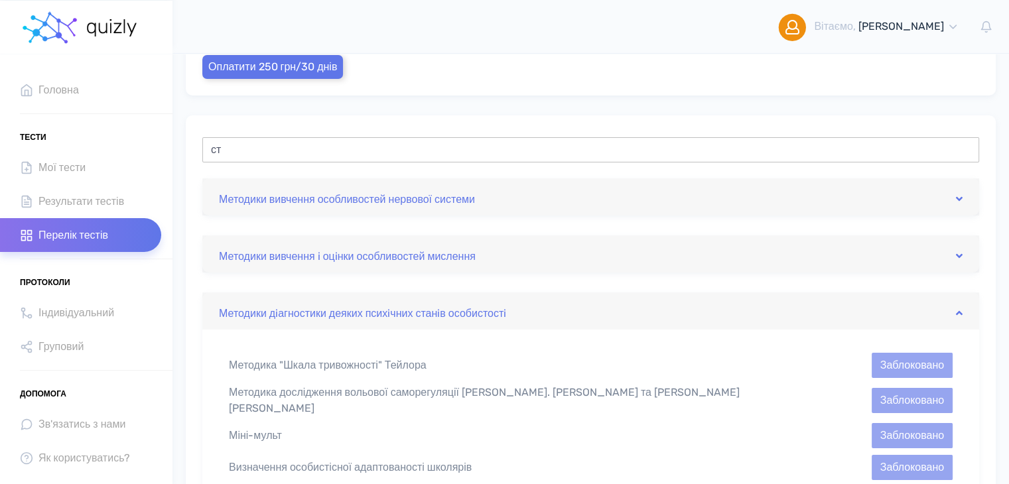
type input "с"
type input "л"
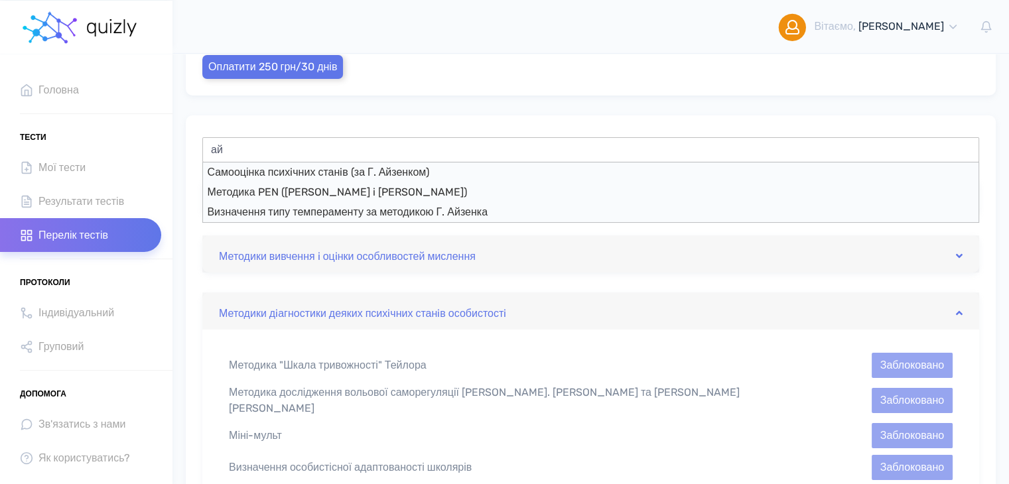
type input "а"
type input "м"
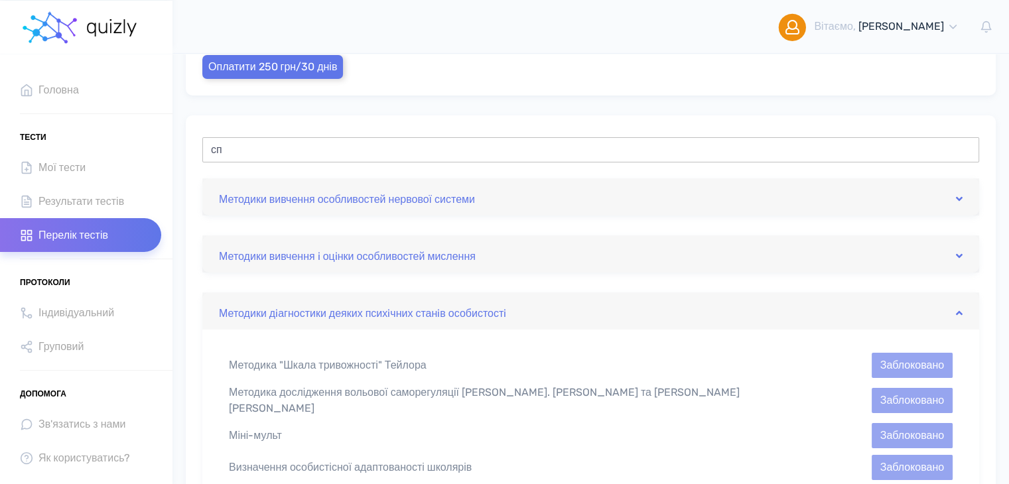
type input "с"
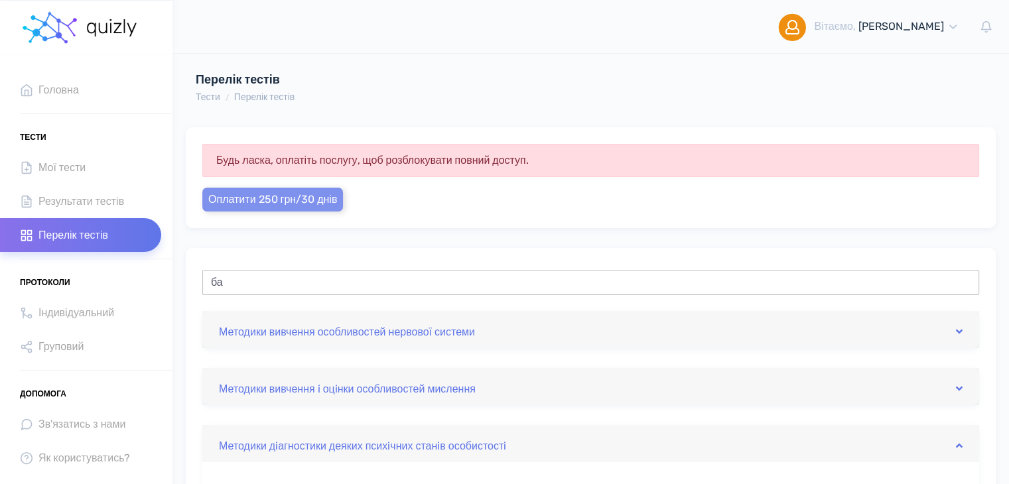
type input "б"
click at [99, 30] on img at bounding box center [113, 27] width 54 height 17
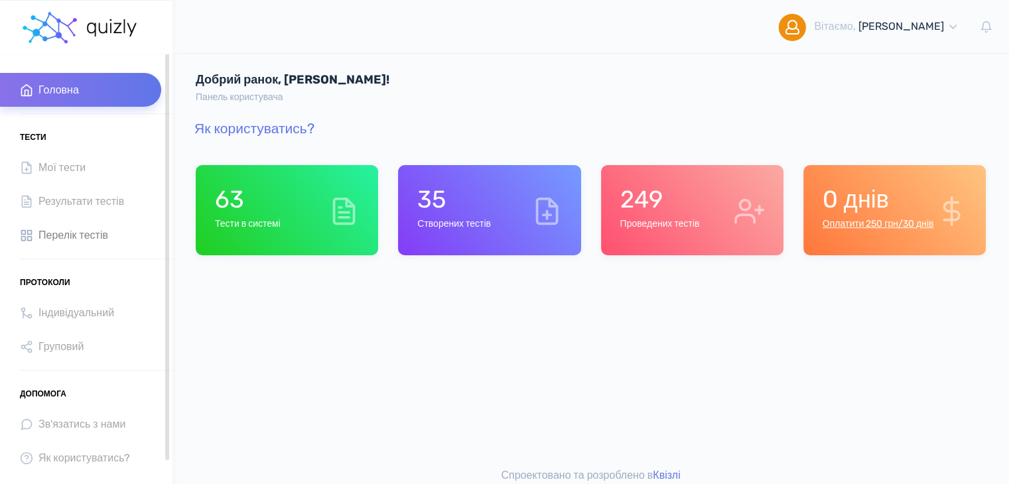
scroll to position [24, 0]
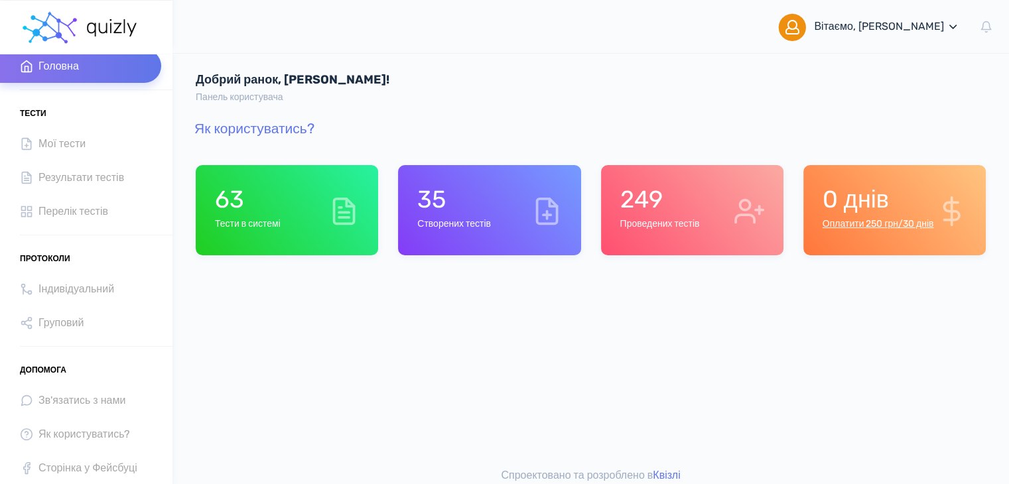
click at [964, 31] on link "[PERSON_NAME], [PERSON_NAME]" at bounding box center [868, 26] width 201 height 53
click at [886, 64] on link "Мiй профіль" at bounding box center [877, 69] width 186 height 30
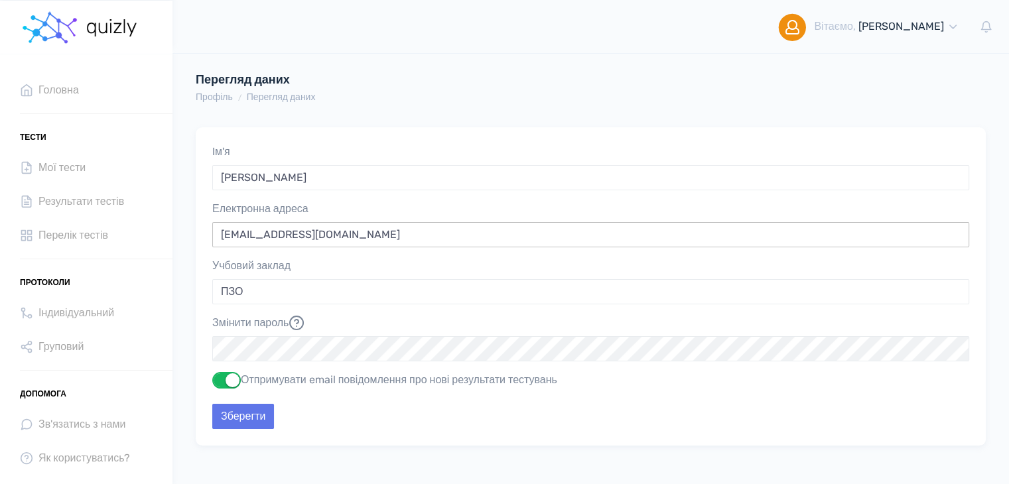
drag, startPoint x: 220, startPoint y: 237, endPoint x: 324, endPoint y: 224, distance: 104.4
click at [324, 224] on input "[EMAIL_ADDRESS][DOMAIN_NAME]" at bounding box center [590, 234] width 757 height 25
click at [260, 363] on form "Iм'я [PERSON_NAME] Поле "Iм'я" обов'язкове до заповнення. Мінімальна довжина - …" at bounding box center [590, 287] width 757 height 286
click at [245, 436] on div "Iм'я [PERSON_NAME] Поле "Iм'я" обов'язкове до заповнення. Мінімальна довжина - …" at bounding box center [591, 286] width 790 height 319
click at [247, 423] on input "Зберегти" at bounding box center [243, 416] width 62 height 25
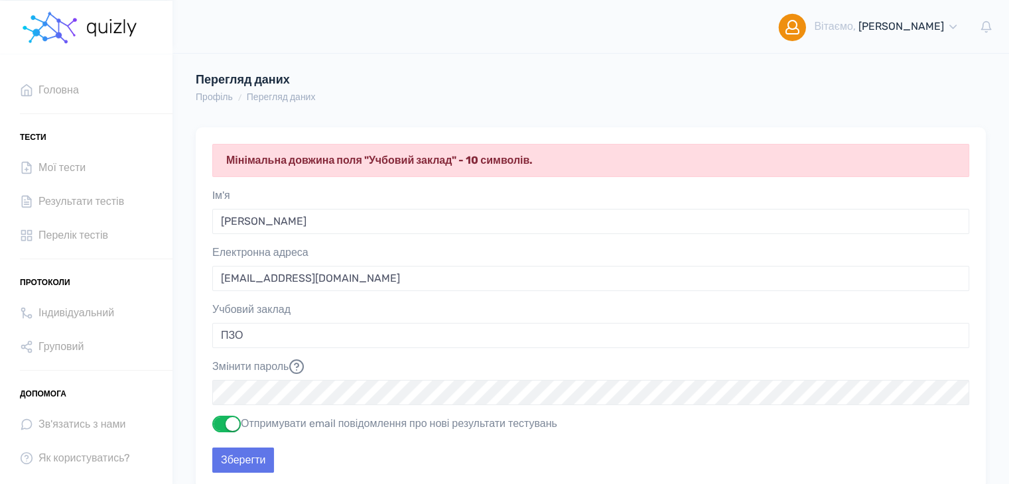
click at [77, 42] on img at bounding box center [50, 28] width 60 height 40
